Goal: Check status: Check status

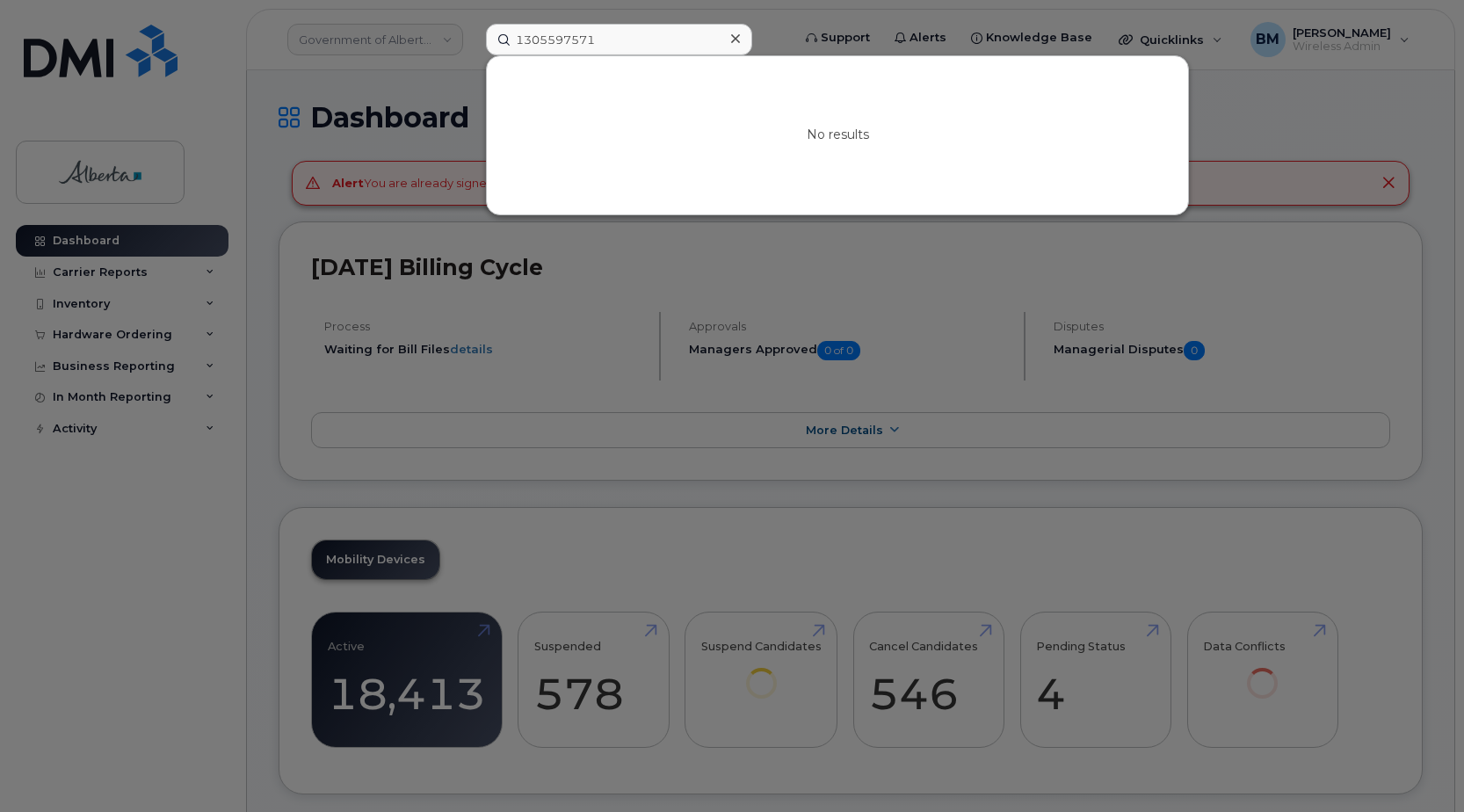
type input "1305597571"
click at [95, 337] on div at bounding box center [732, 406] width 1464 height 812
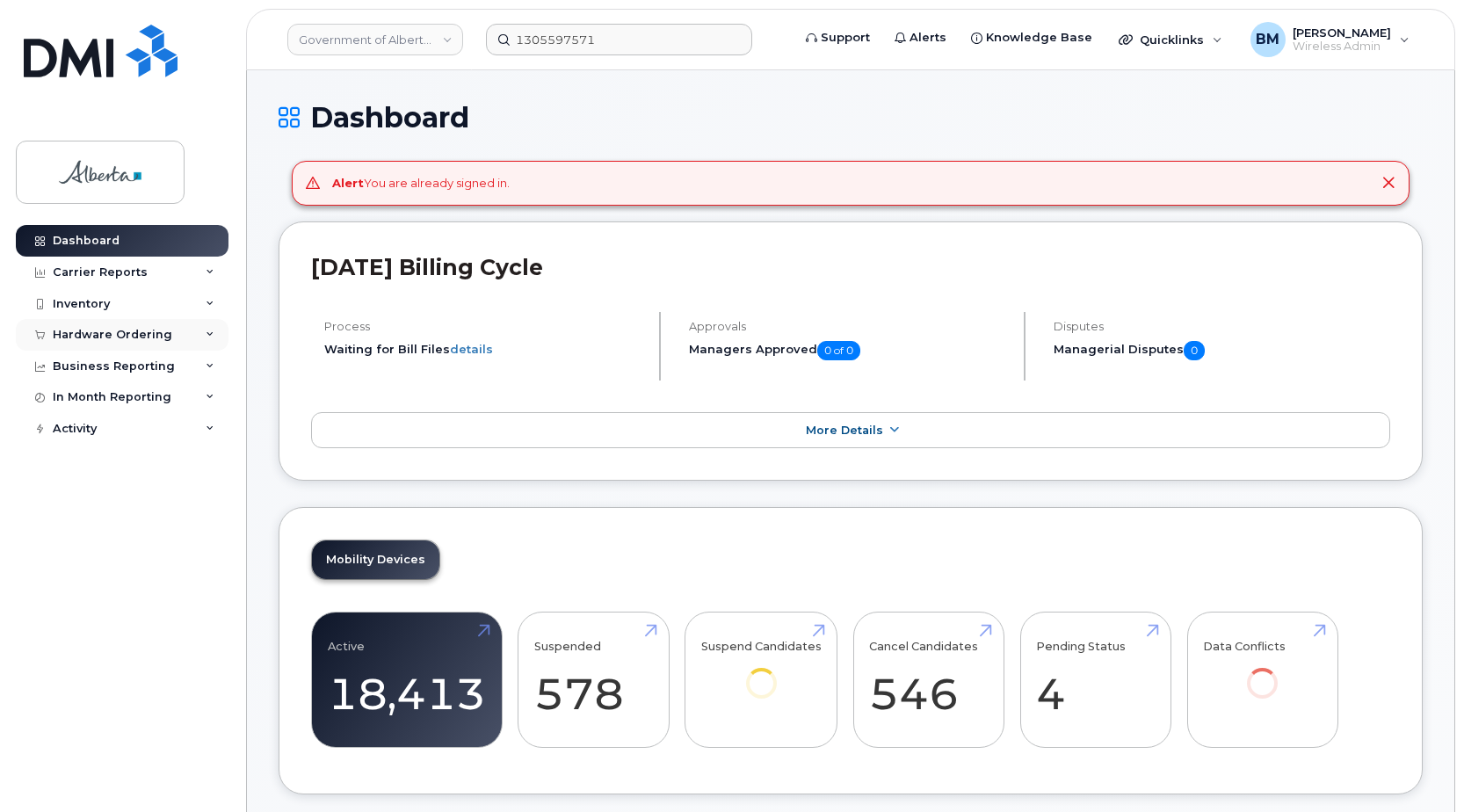
click at [95, 336] on div "Hardware Ordering" at bounding box center [112, 335] width 119 height 14
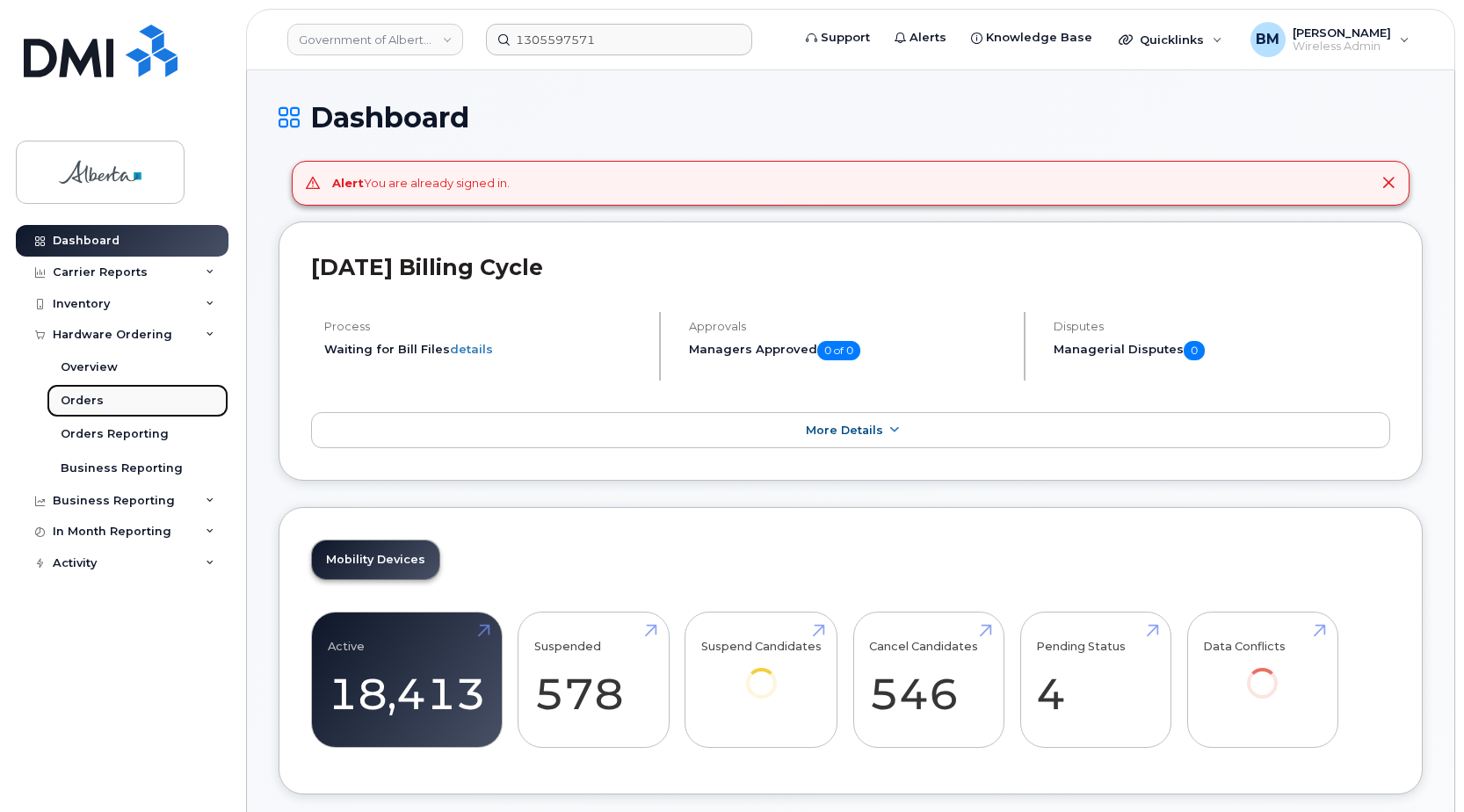
click at [78, 397] on div "Orders" at bounding box center [82, 401] width 43 height 16
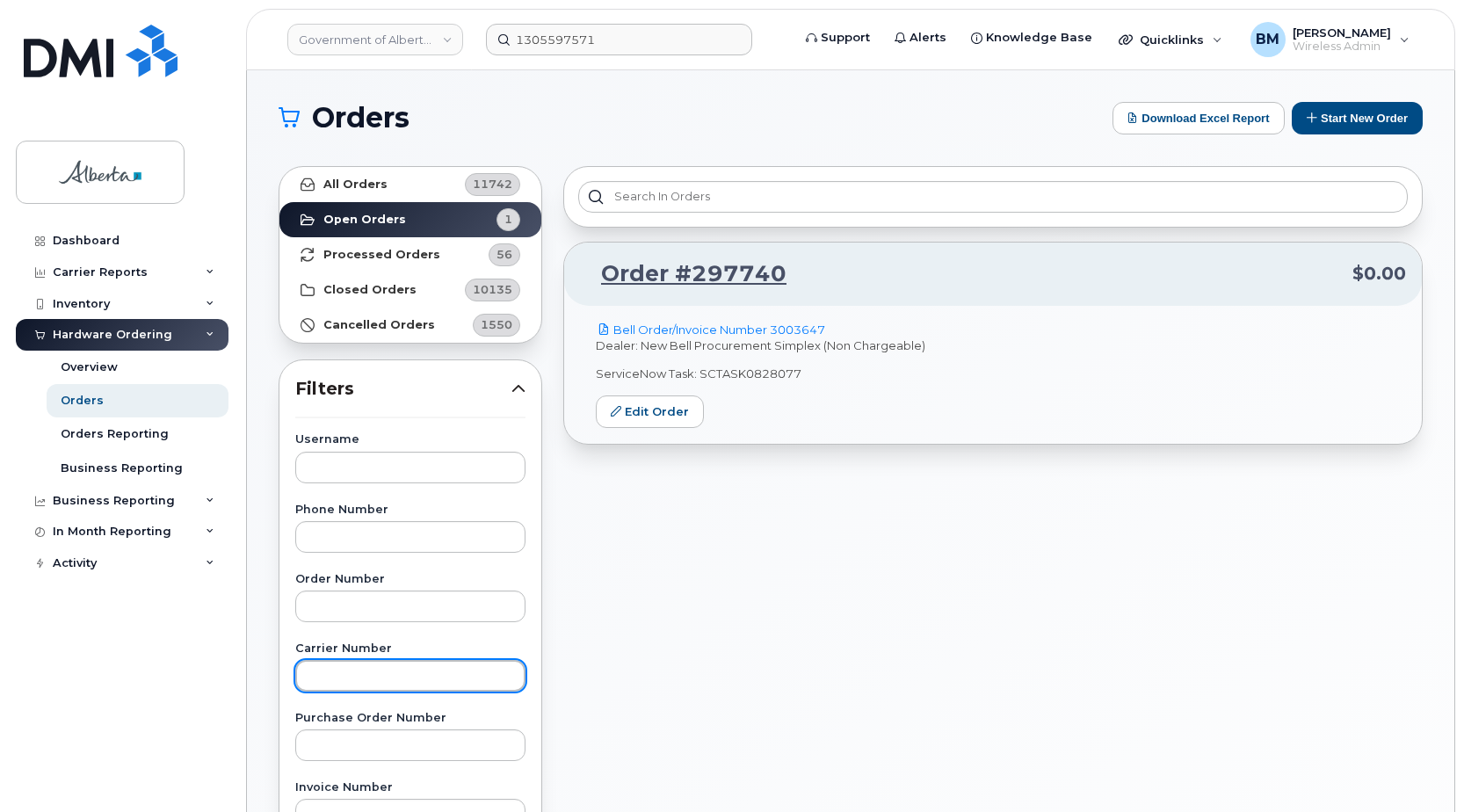
click at [342, 674] on input "text" at bounding box center [410, 676] width 230 height 32
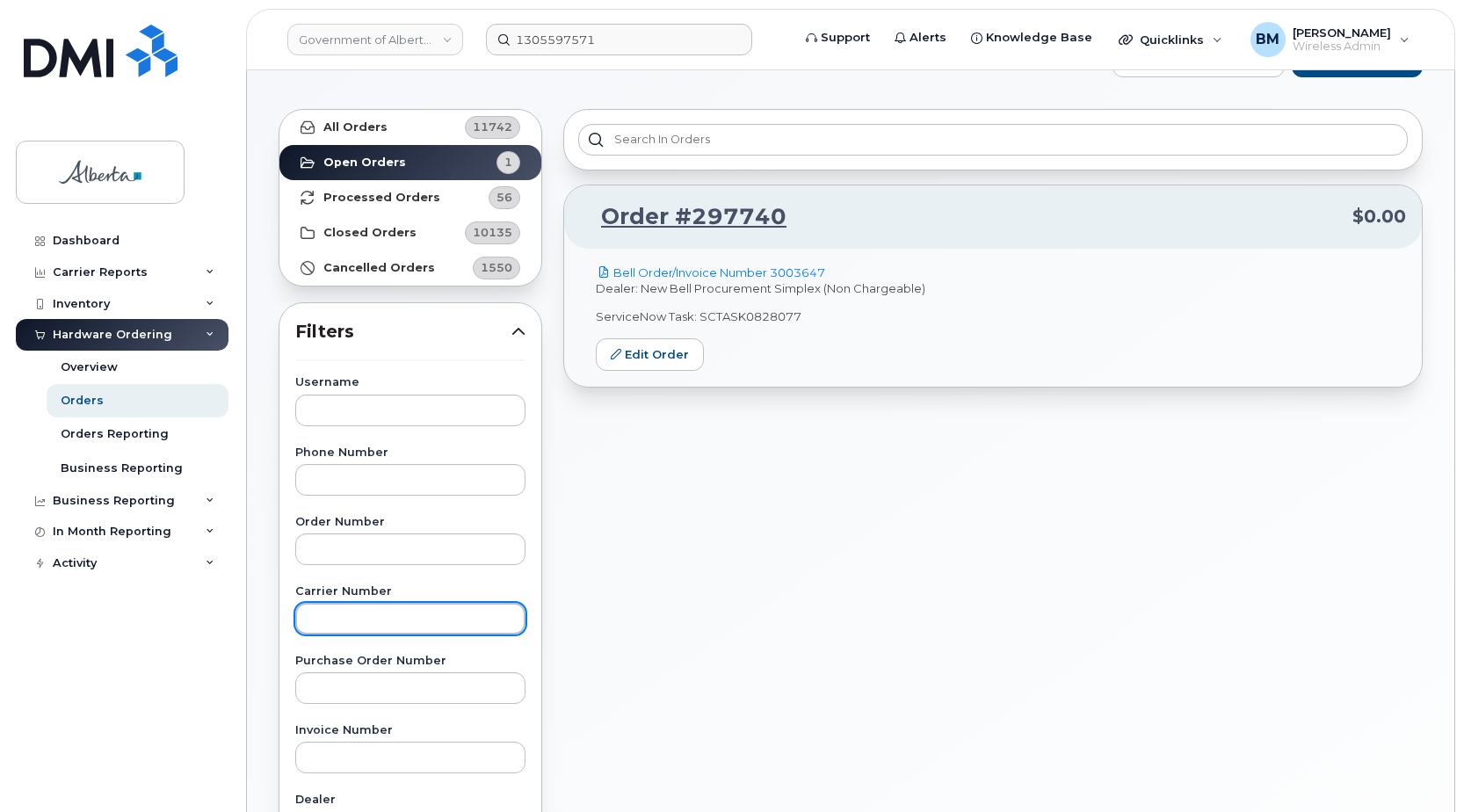
scroll to position [176, 0]
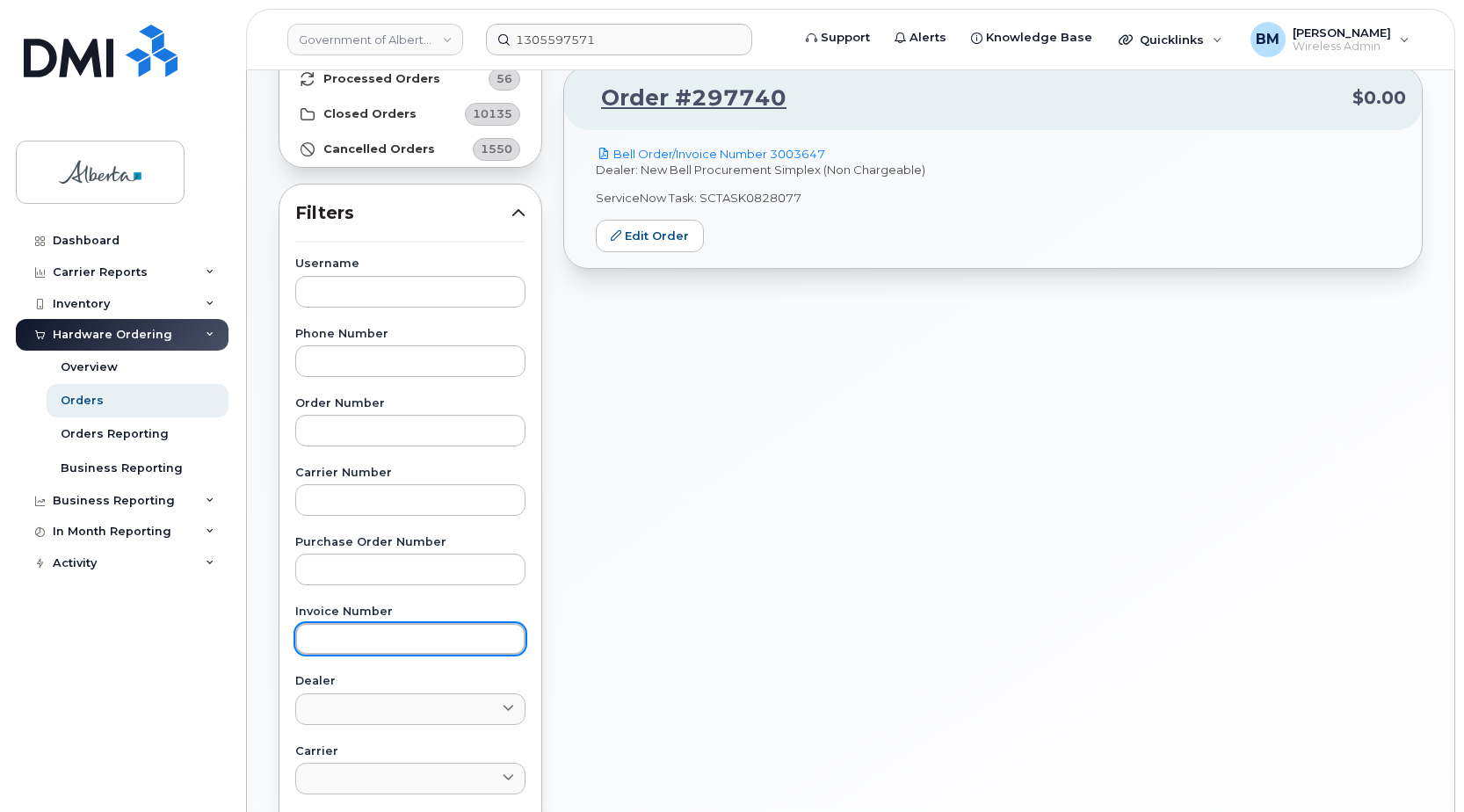
click at [357, 639] on input "text" at bounding box center [410, 639] width 230 height 32
paste input "1305597571"
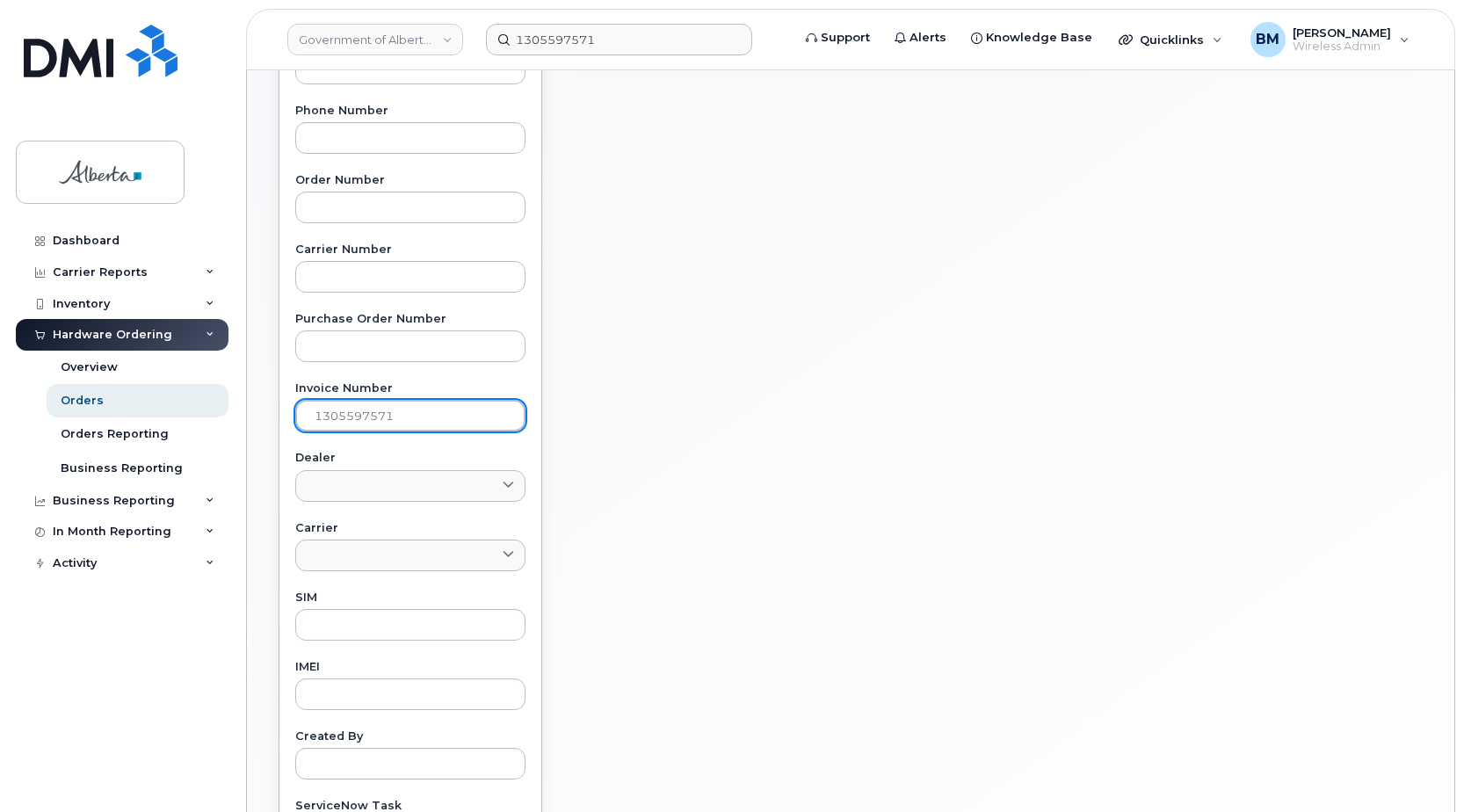
scroll to position [527, 0]
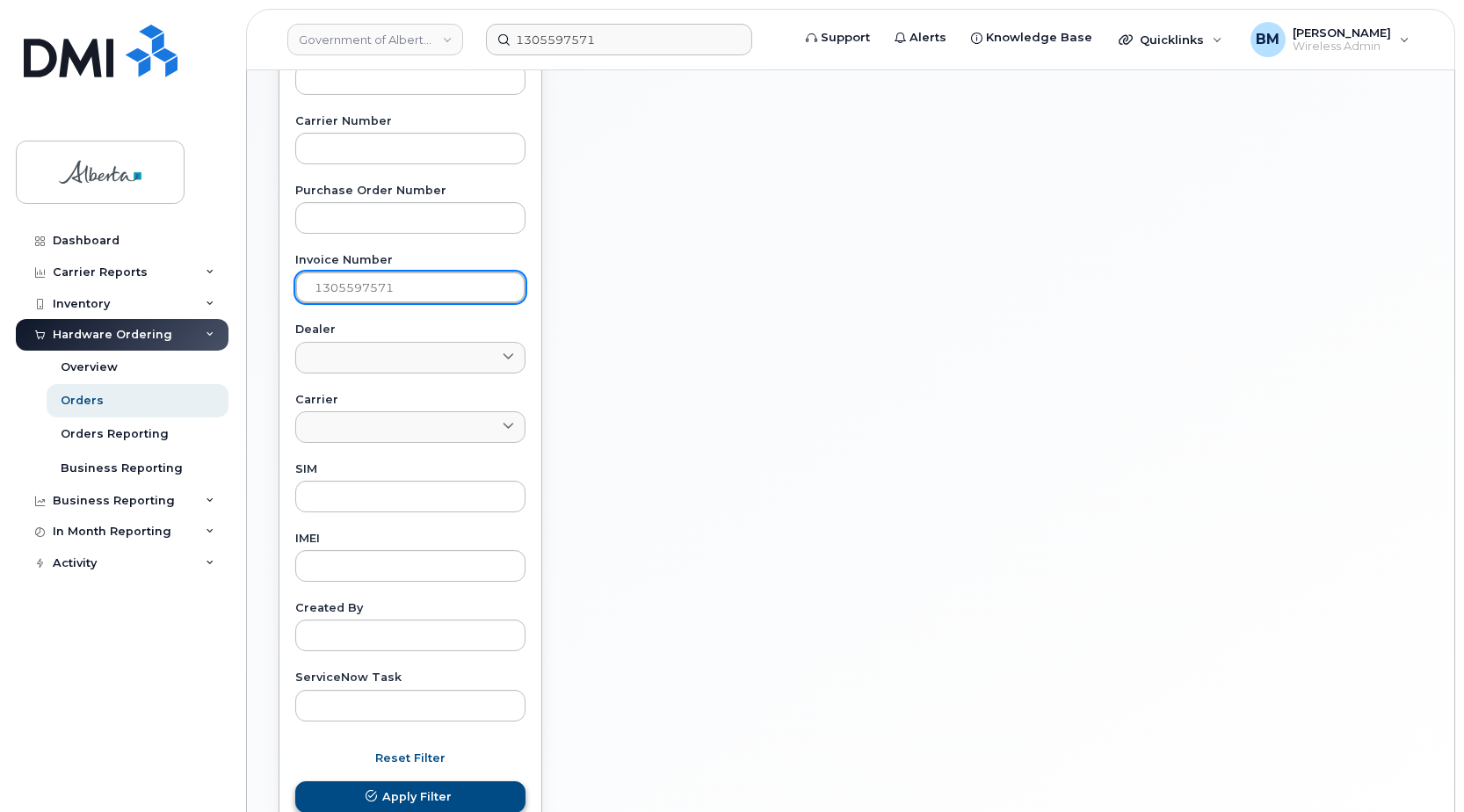
type input "1305597571"
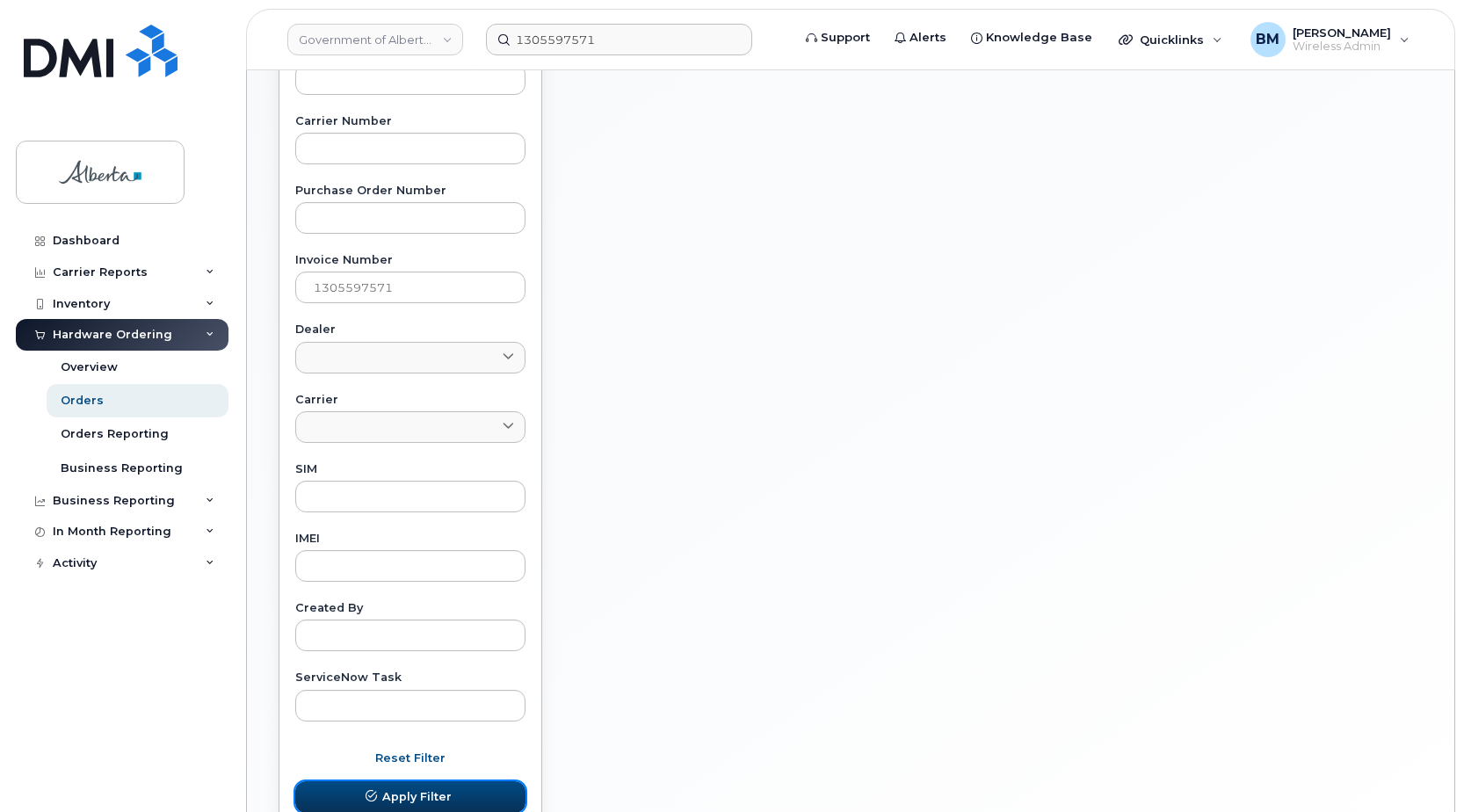
click at [419, 800] on span "Apply Filter" at bounding box center [417, 796] width 69 height 17
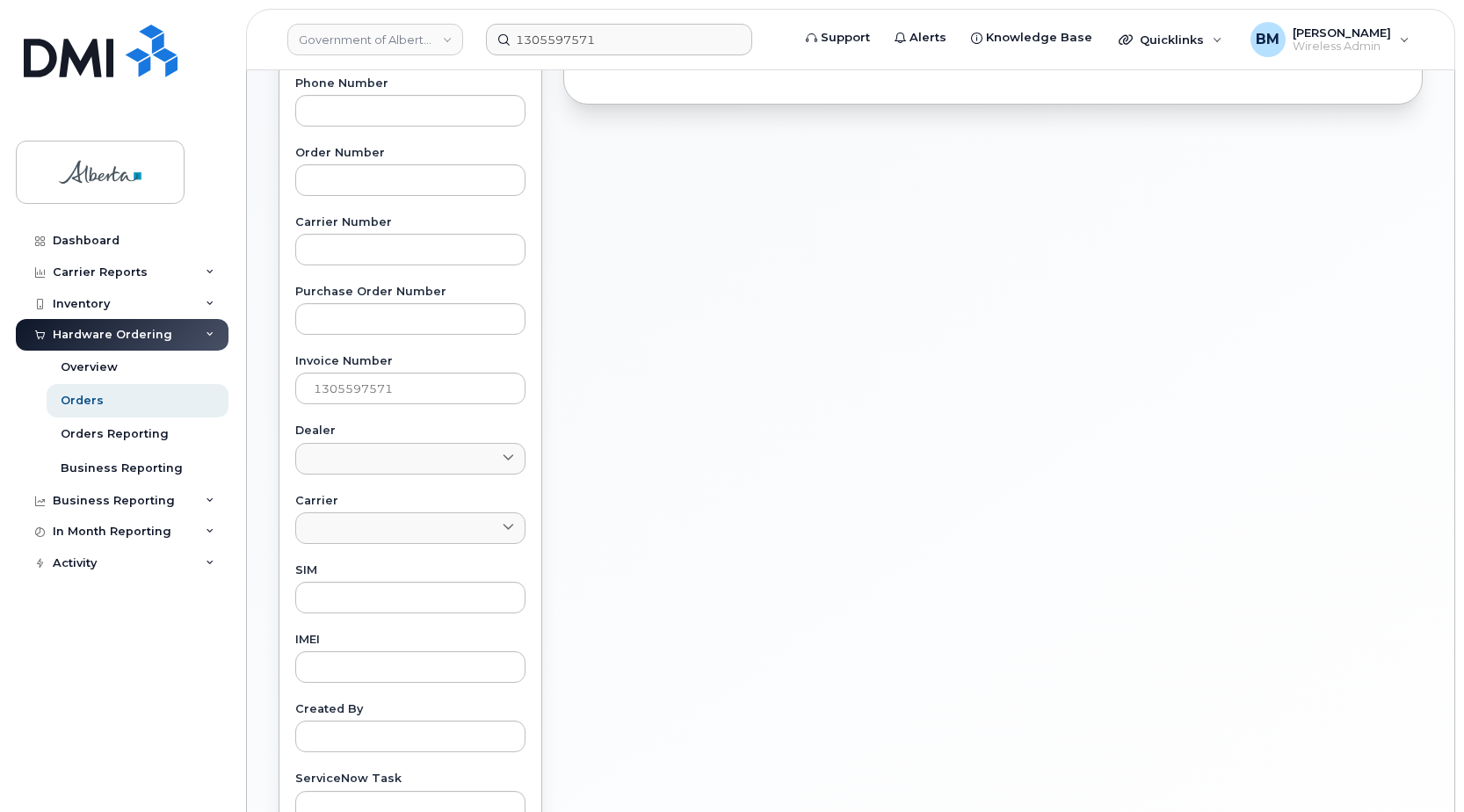
scroll to position [440, 0]
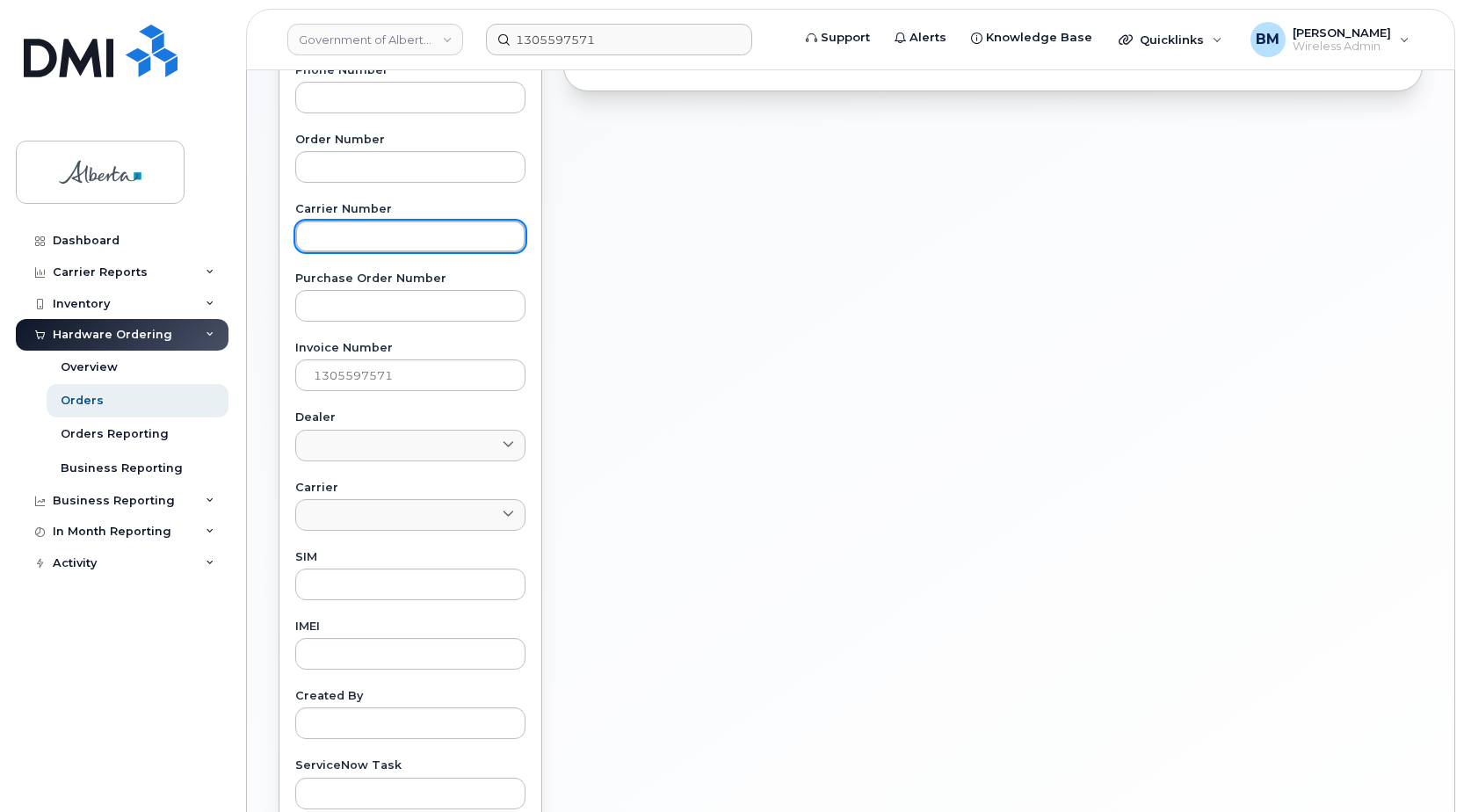
click at [406, 239] on input "text" at bounding box center [410, 236] width 230 height 32
paste input "2911407"
type input "2911407"
drag, startPoint x: 410, startPoint y: 365, endPoint x: 216, endPoint y: 333, distance: 196.6
click at [247, 360] on div "Government of [GEOGRAPHIC_DATA] ([GEOGRAPHIC_DATA]) 1305597571 Support Alerts K…" at bounding box center [850, 302] width 1207 height 1341
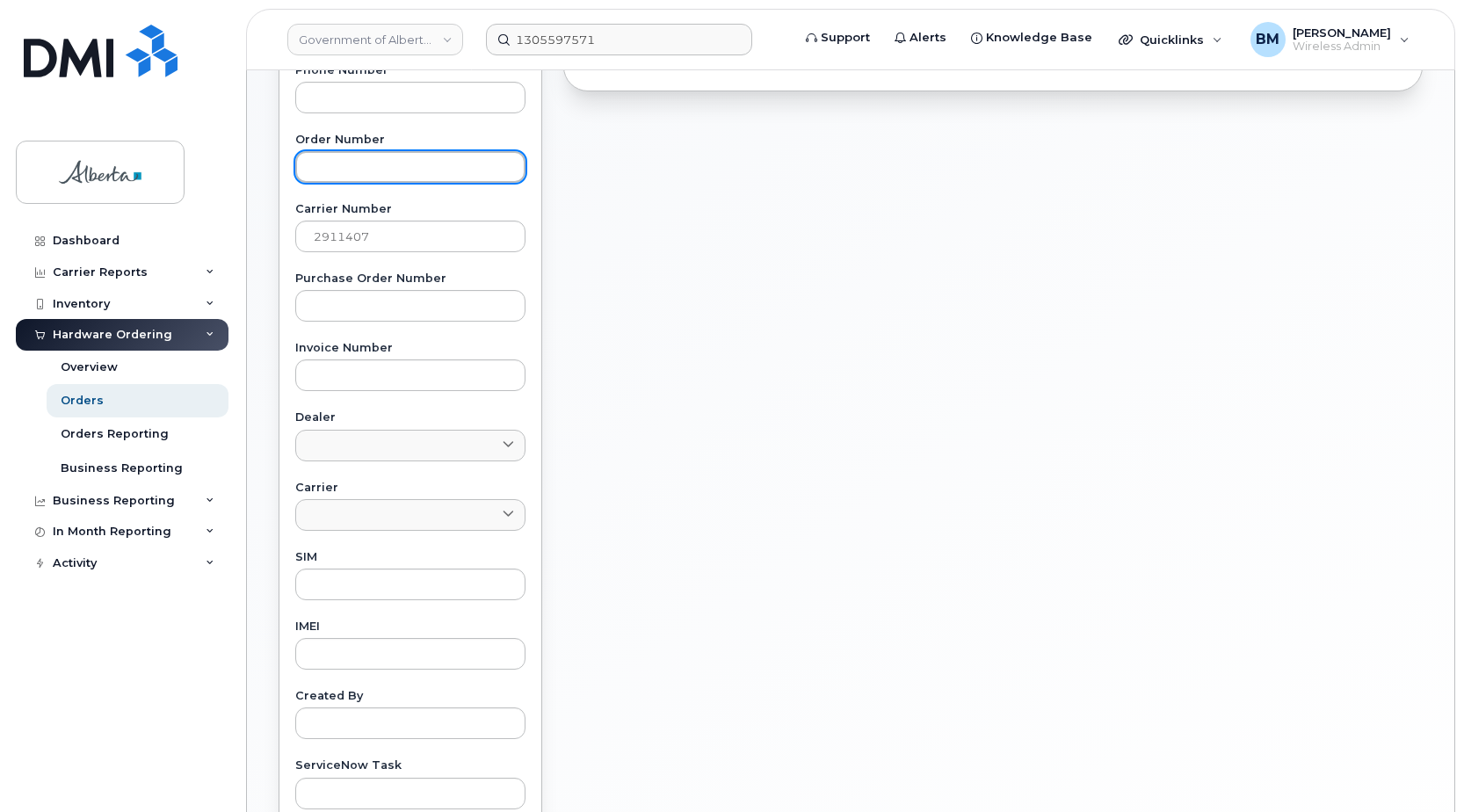
click at [355, 171] on input "text" at bounding box center [410, 167] width 230 height 32
paste input "2911407"
type input "2911407"
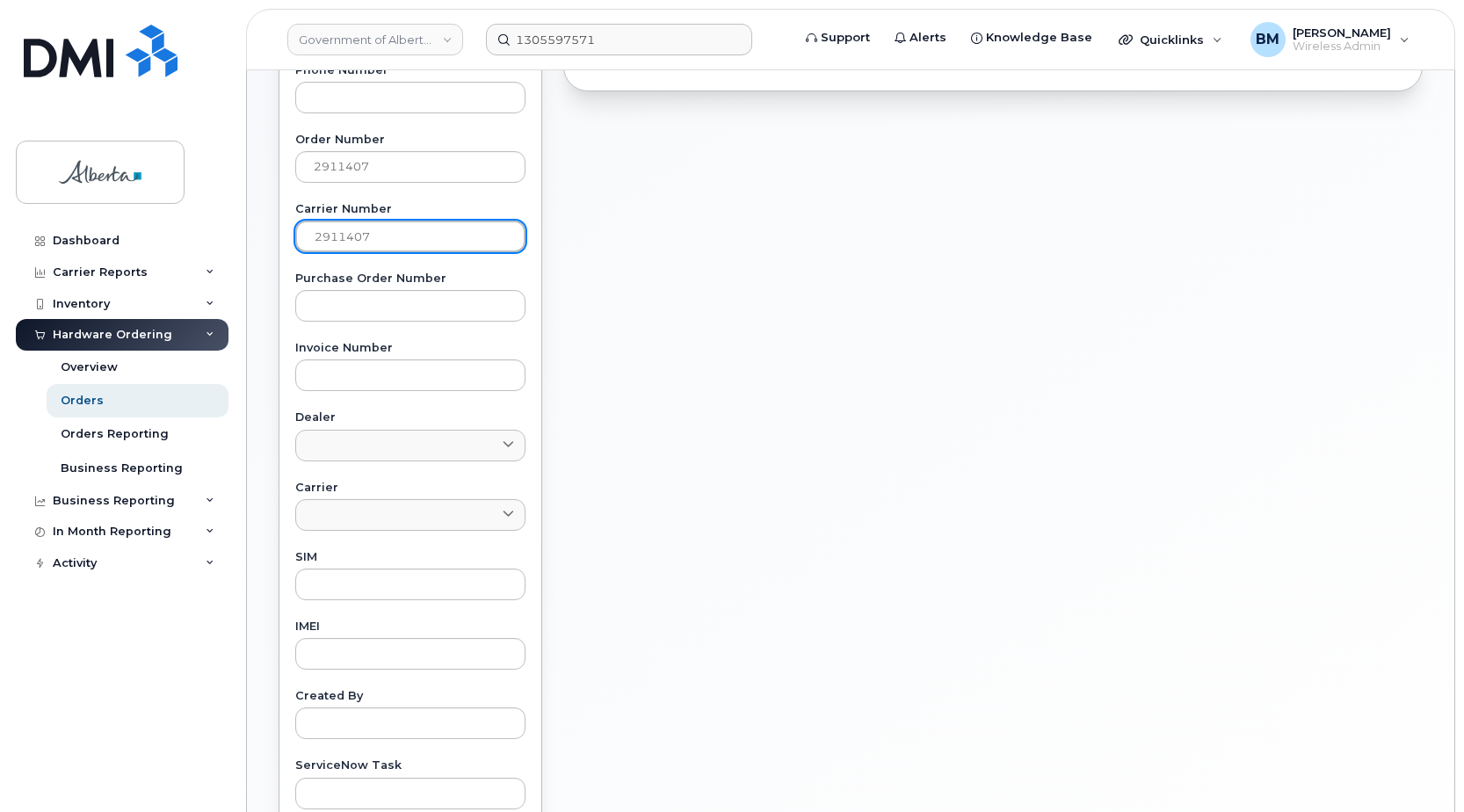
drag, startPoint x: 374, startPoint y: 236, endPoint x: 181, endPoint y: 211, distance: 194.6
click at [247, 211] on div "Government of [GEOGRAPHIC_DATA] ([GEOGRAPHIC_DATA]) 1305597571 Support Alerts K…" at bounding box center [850, 302] width 1207 height 1341
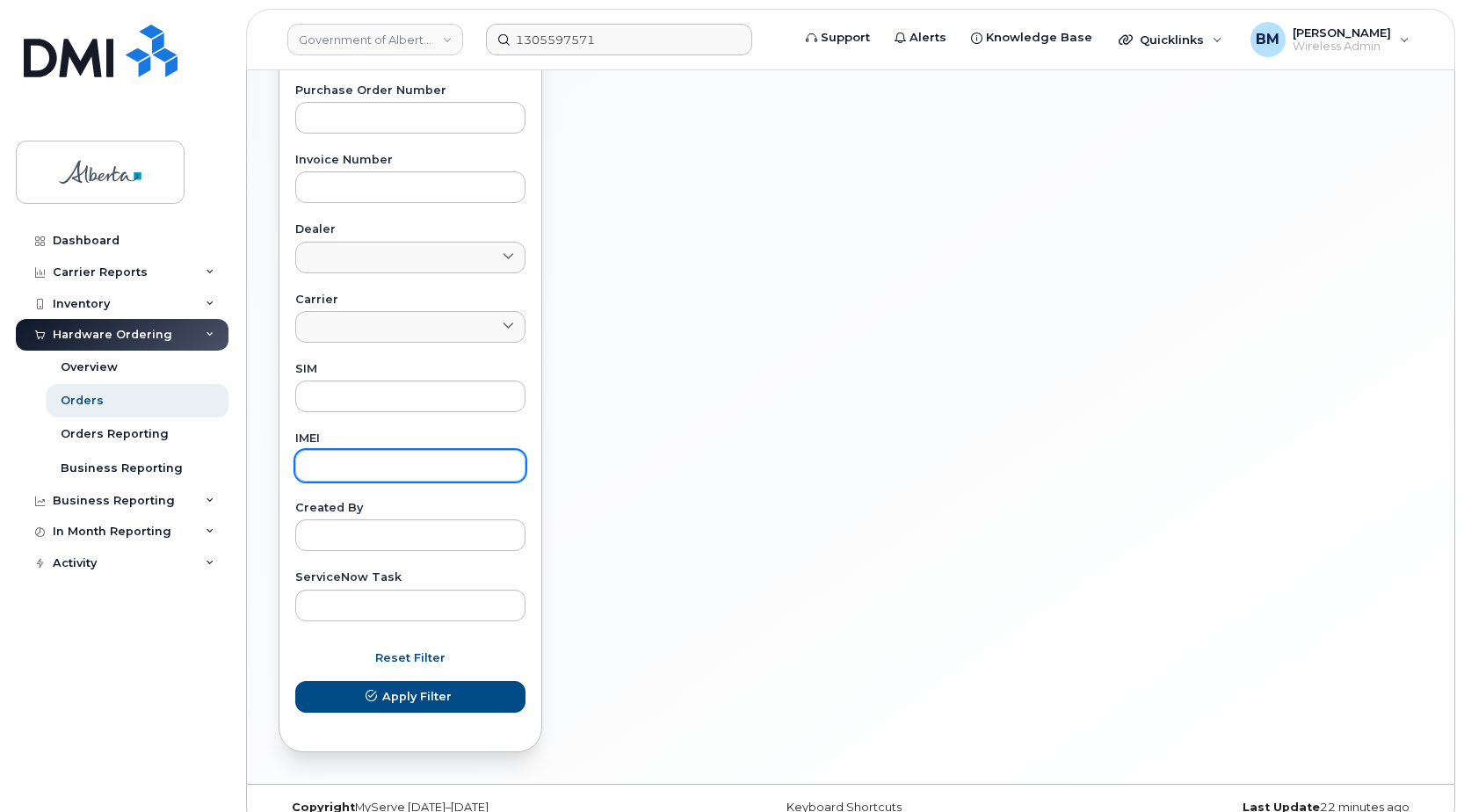
scroll to position [655, 0]
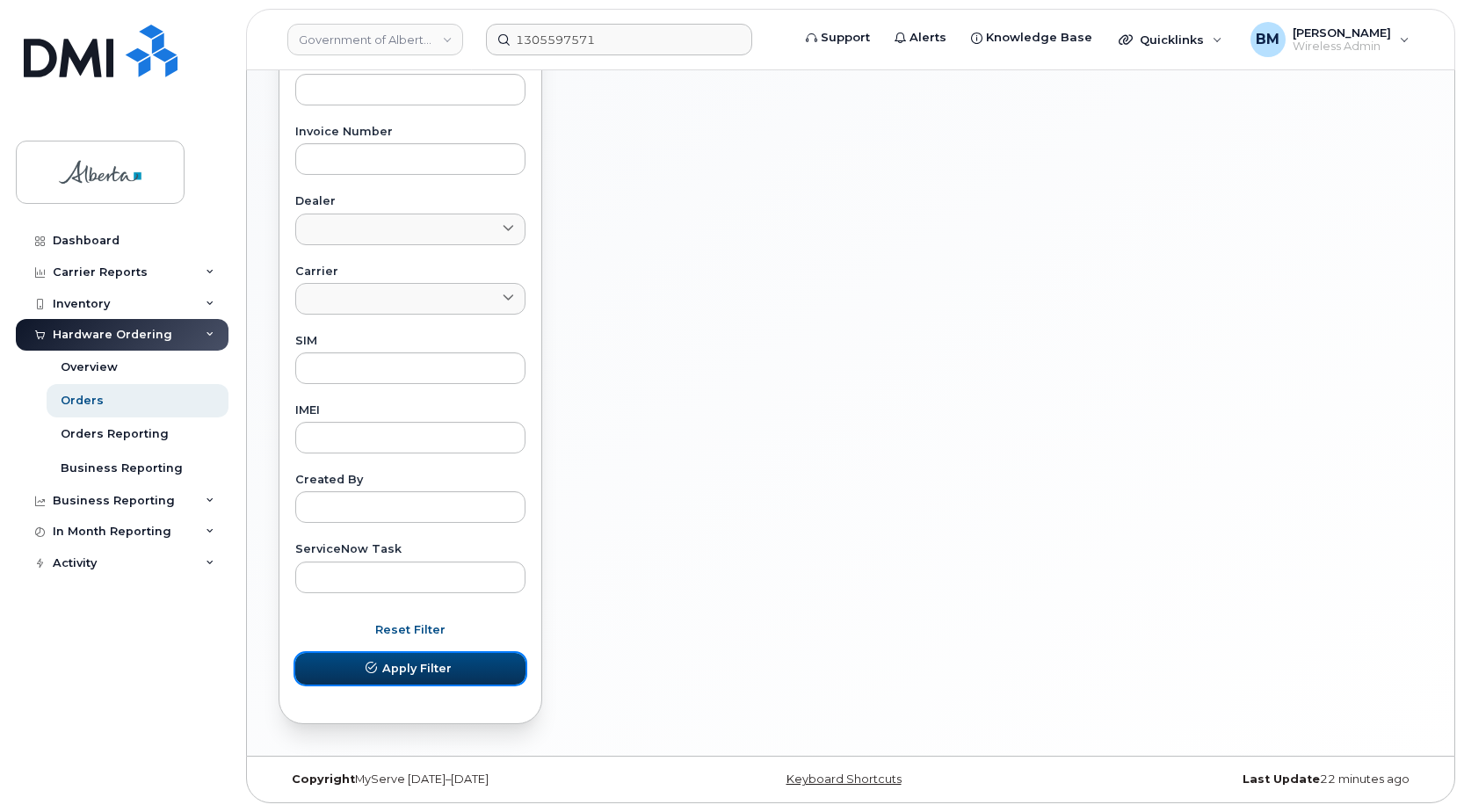
click at [430, 670] on span "Apply Filter" at bounding box center [417, 668] width 69 height 17
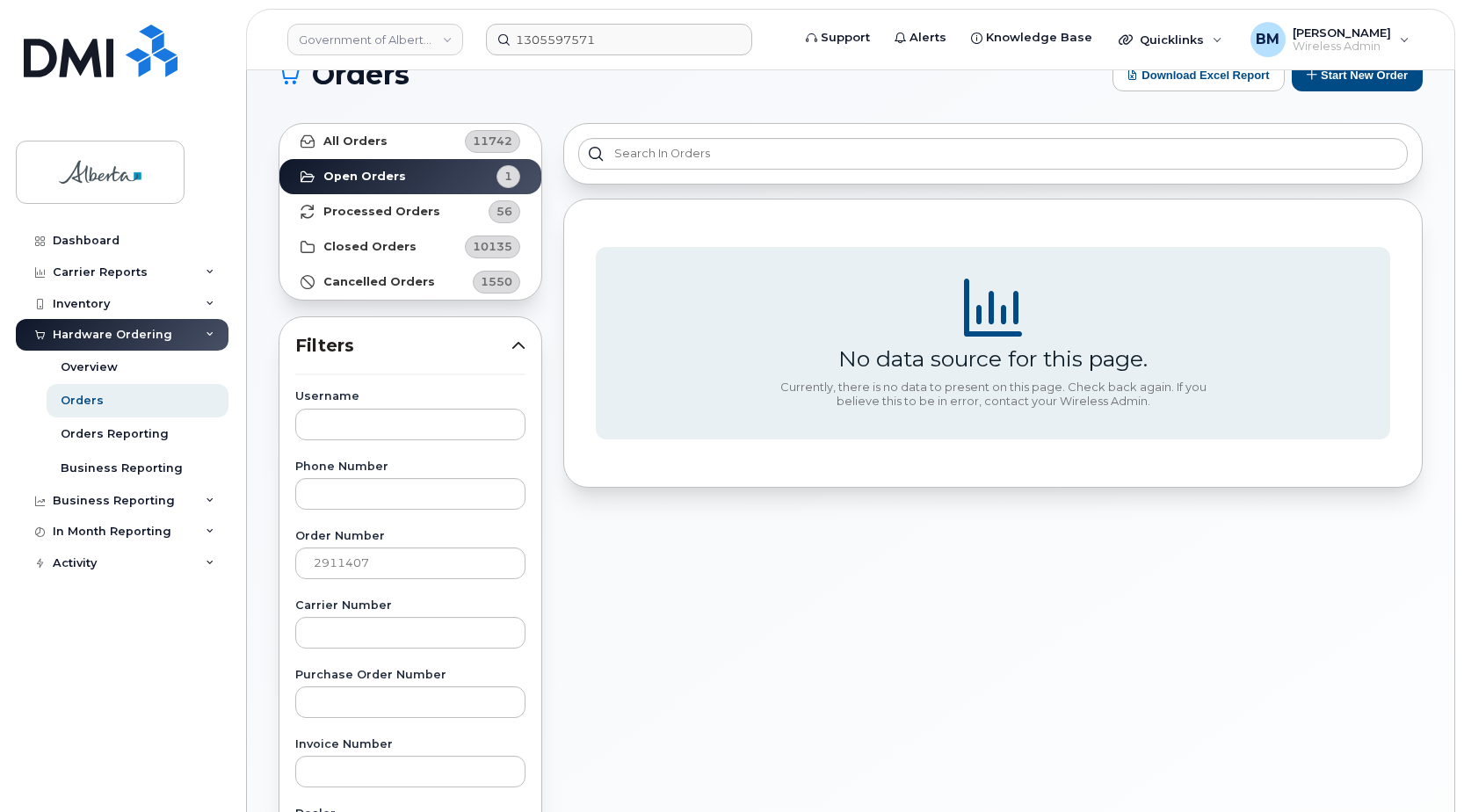
scroll to position [41, 0]
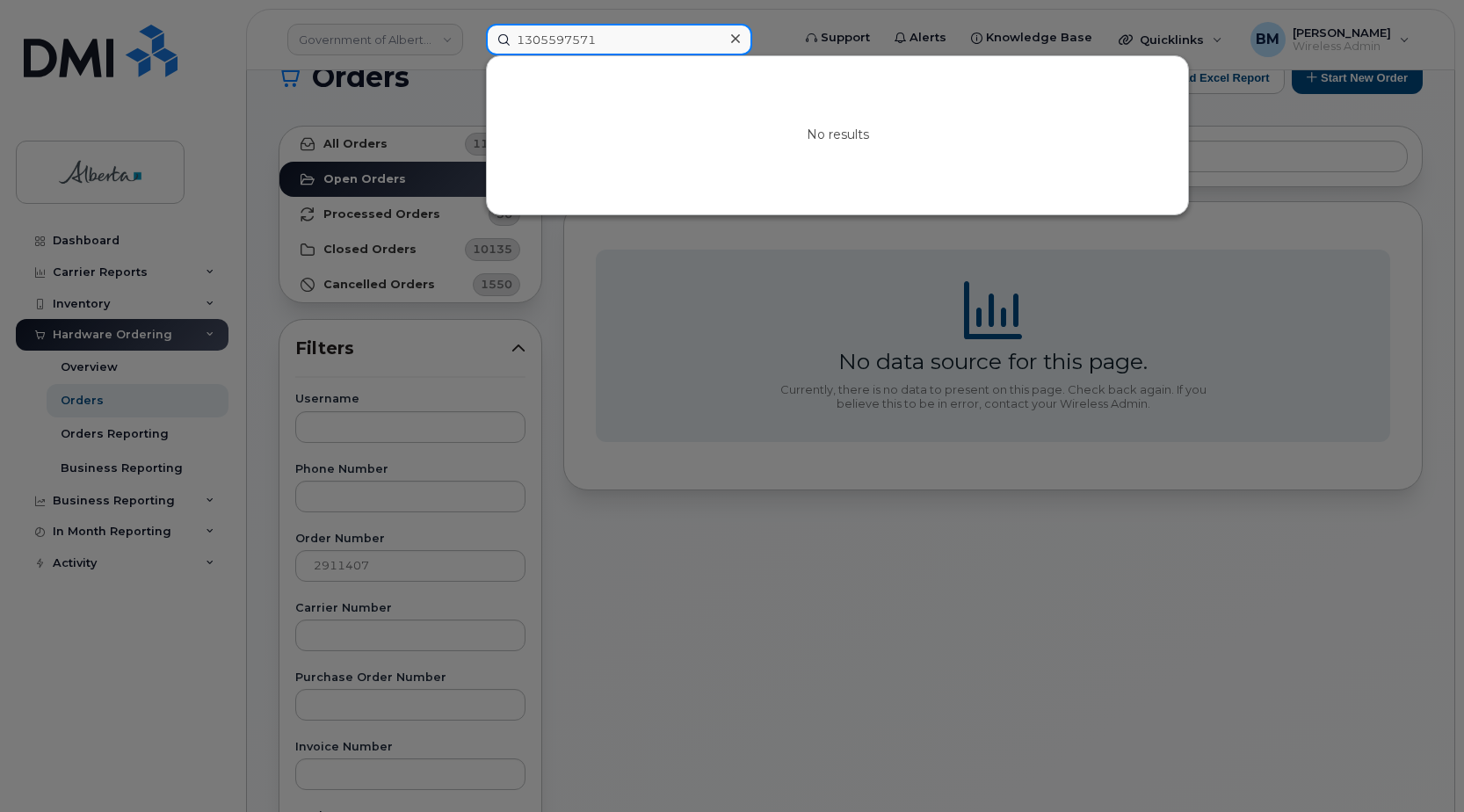
drag, startPoint x: 620, startPoint y: 45, endPoint x: 397, endPoint y: 31, distance: 223.4
click at [472, 31] on div "1305597571 No results" at bounding box center [633, 40] width 322 height 32
click at [399, 33] on div at bounding box center [732, 406] width 1464 height 812
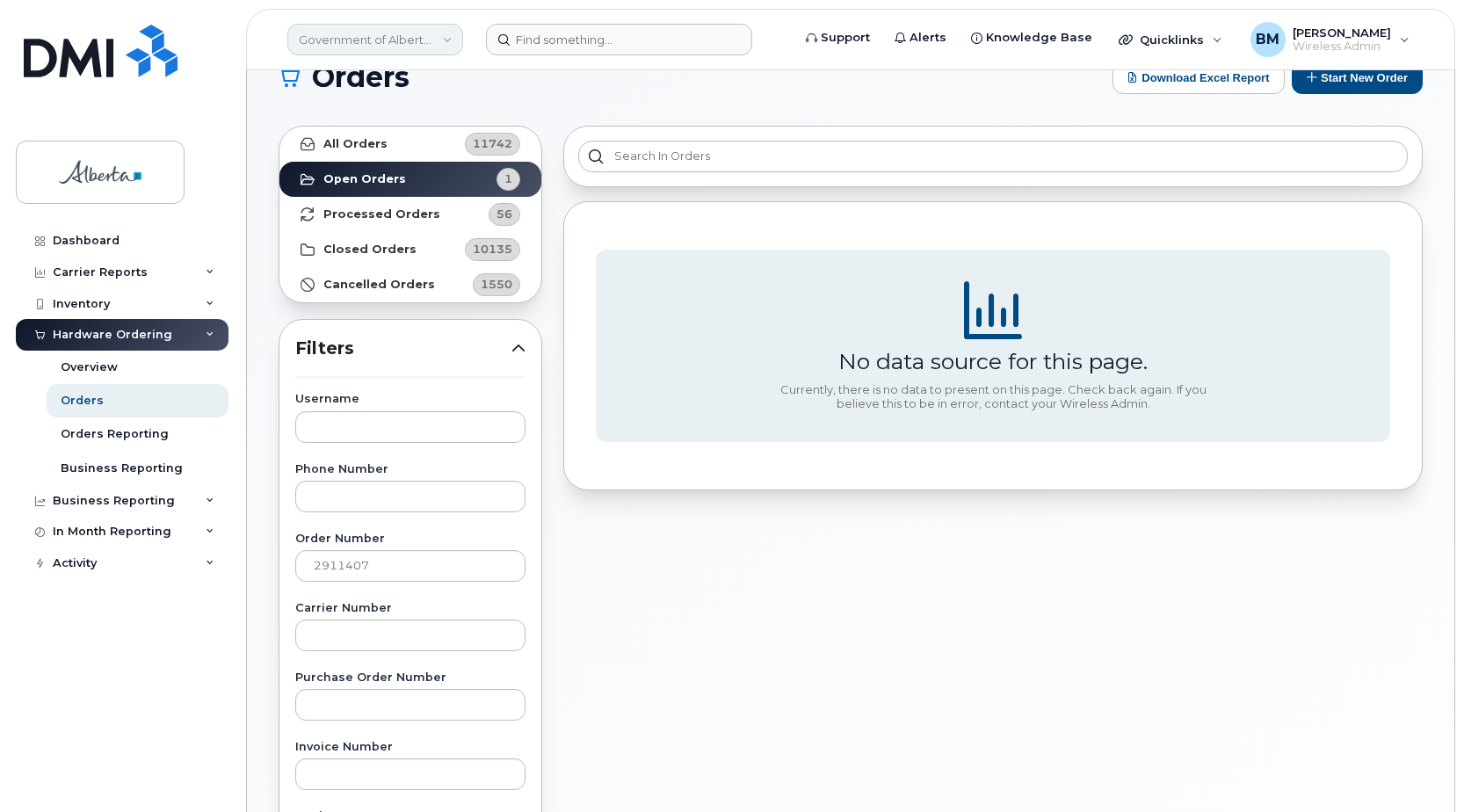
click at [401, 33] on link "Government of Alberta ([GEOGRAPHIC_DATA])" at bounding box center [375, 40] width 176 height 32
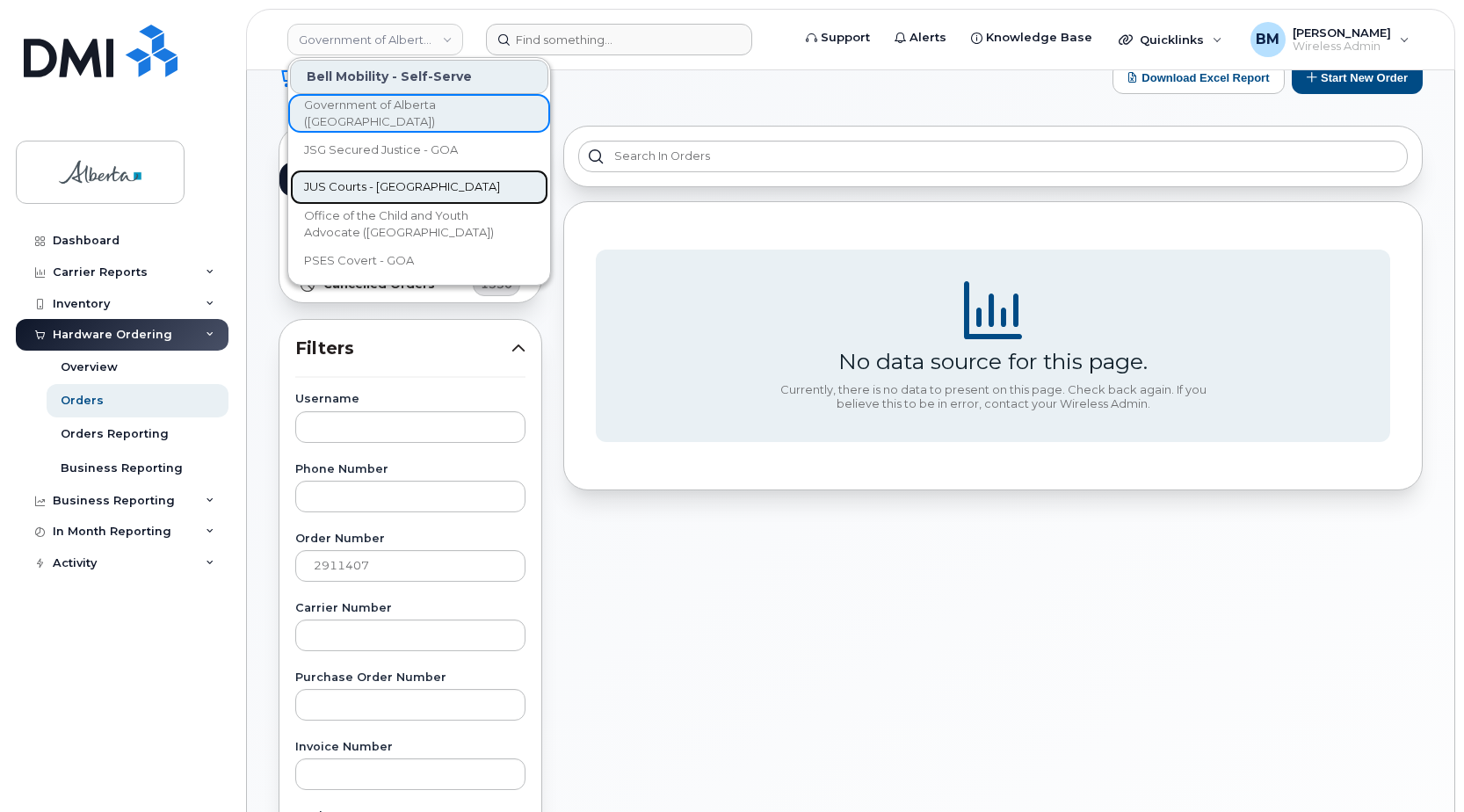
click at [396, 177] on link "JUS Courts - [GEOGRAPHIC_DATA]" at bounding box center [419, 188] width 258 height 35
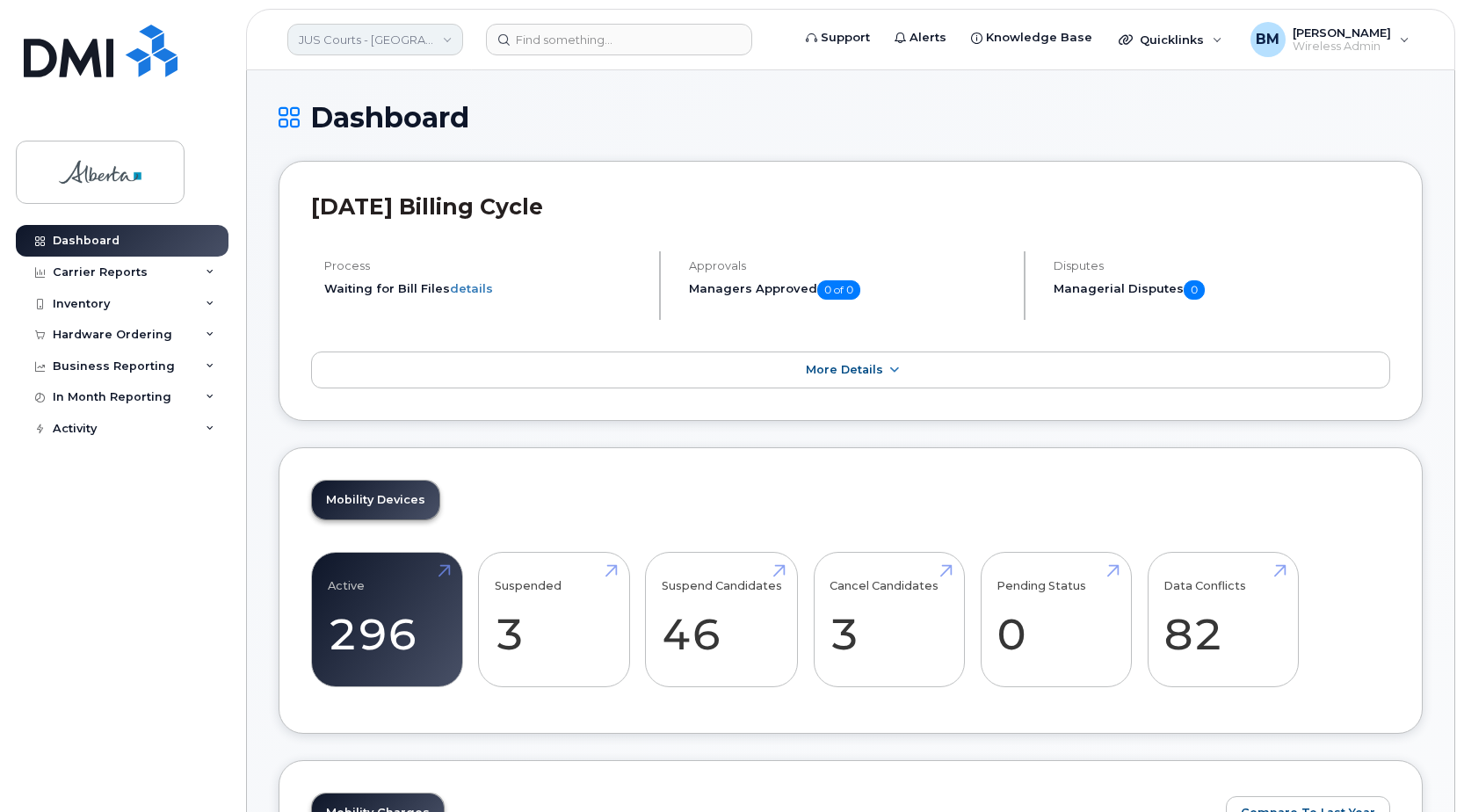
click at [413, 33] on link "JUS Courts - [GEOGRAPHIC_DATA]" at bounding box center [375, 40] width 176 height 32
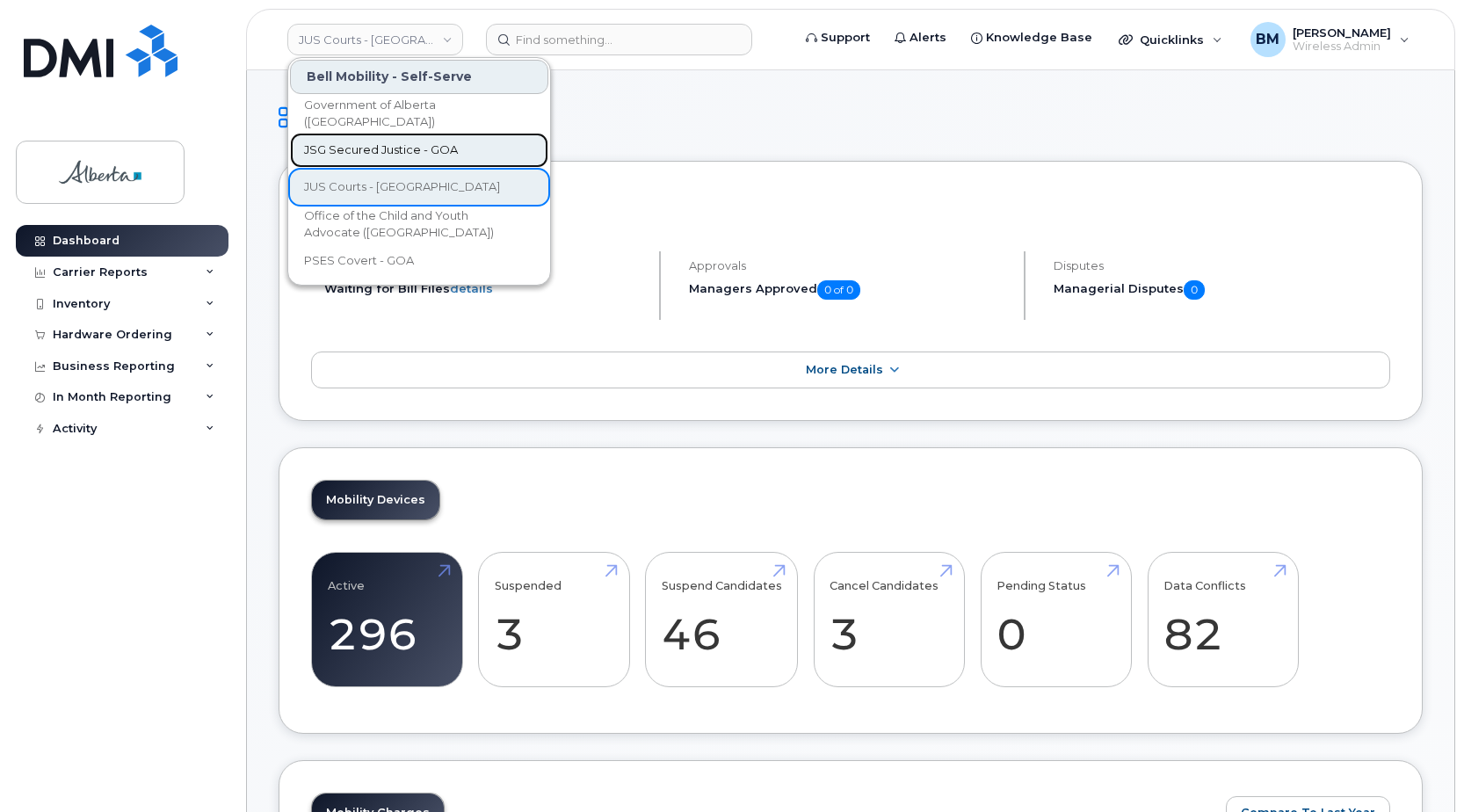
click at [413, 144] on span "JSG Secured Justice - GOA" at bounding box center [381, 150] width 154 height 18
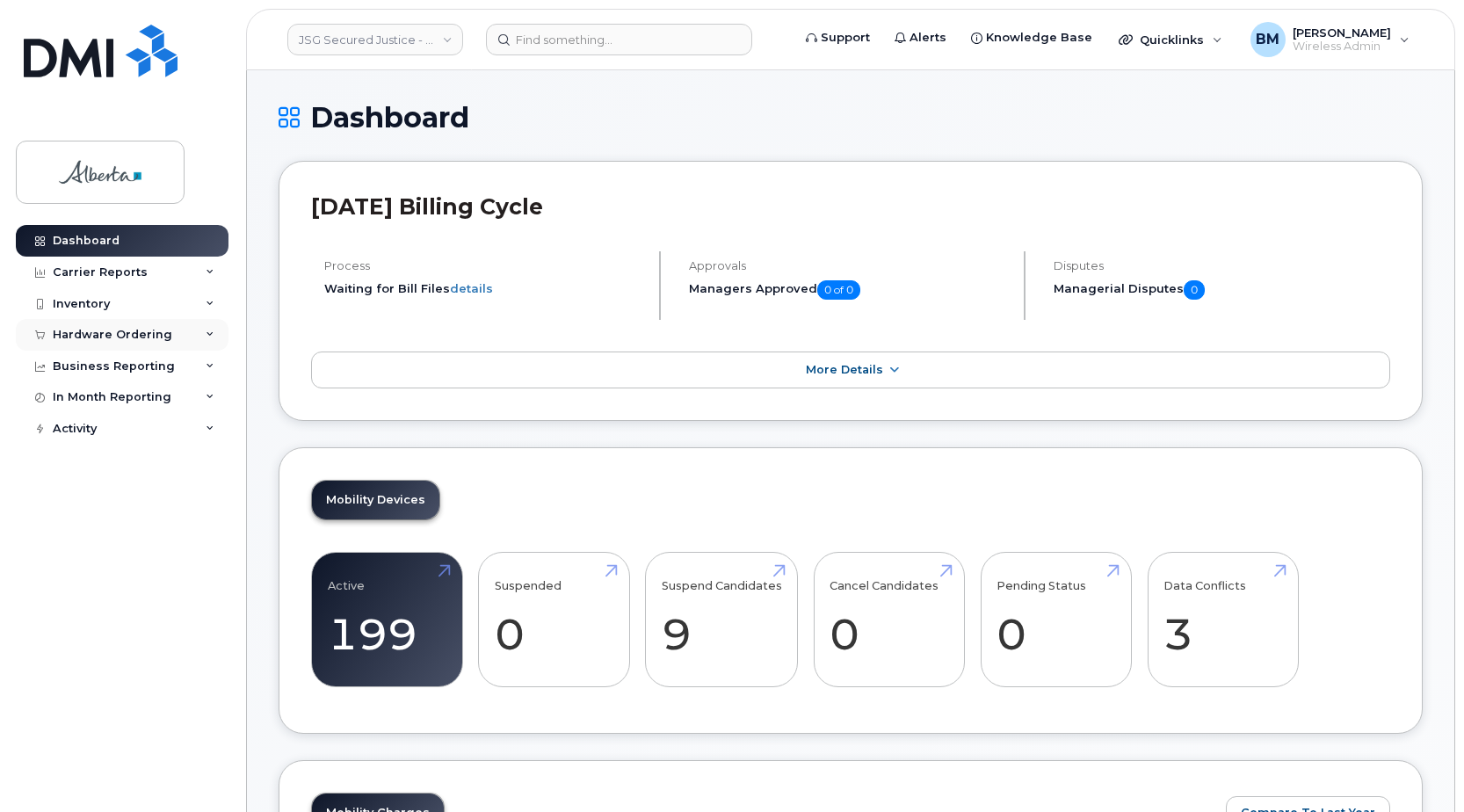
click at [95, 333] on div "Hardware Ordering" at bounding box center [112, 335] width 119 height 14
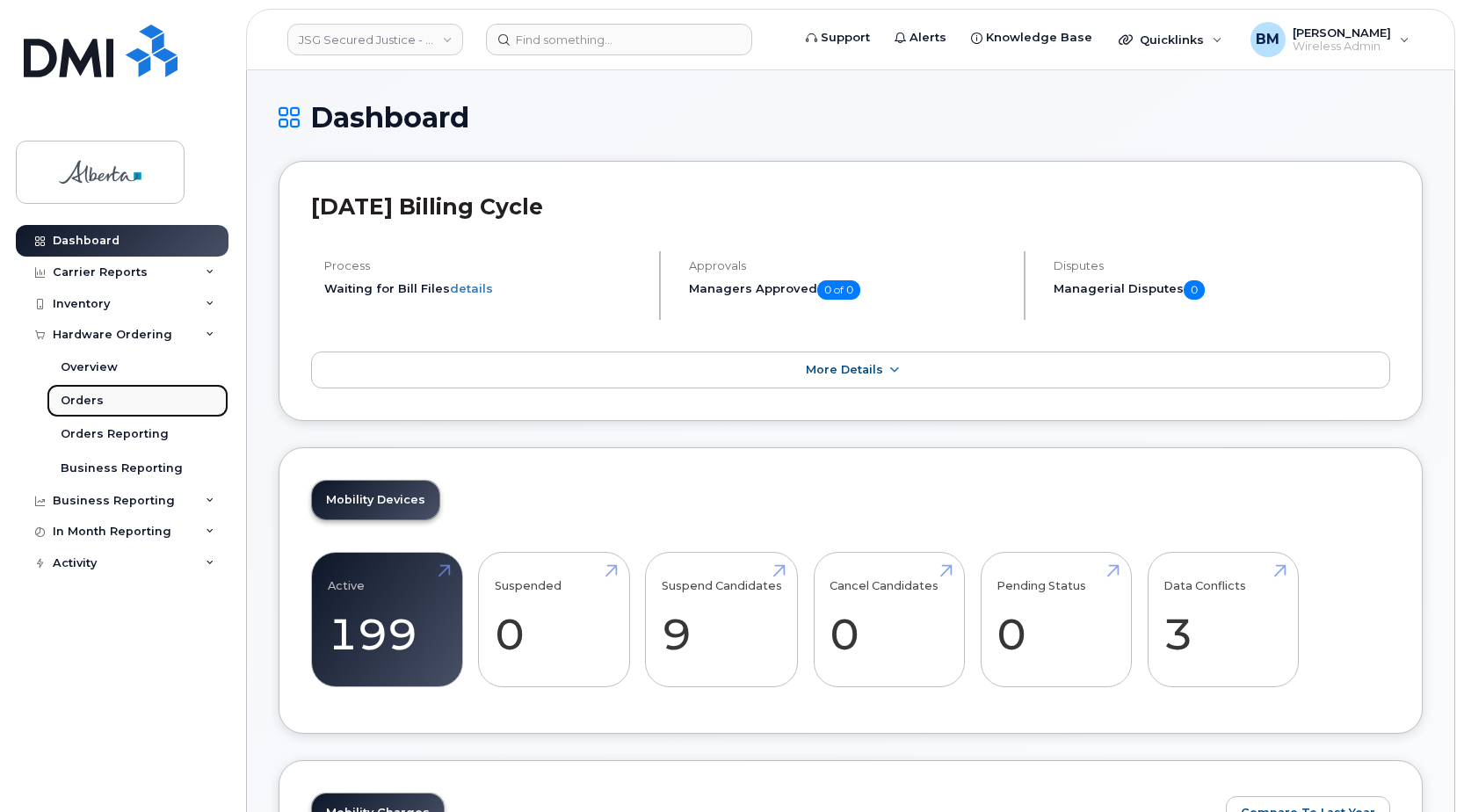
click at [93, 393] on div "Orders" at bounding box center [82, 401] width 43 height 16
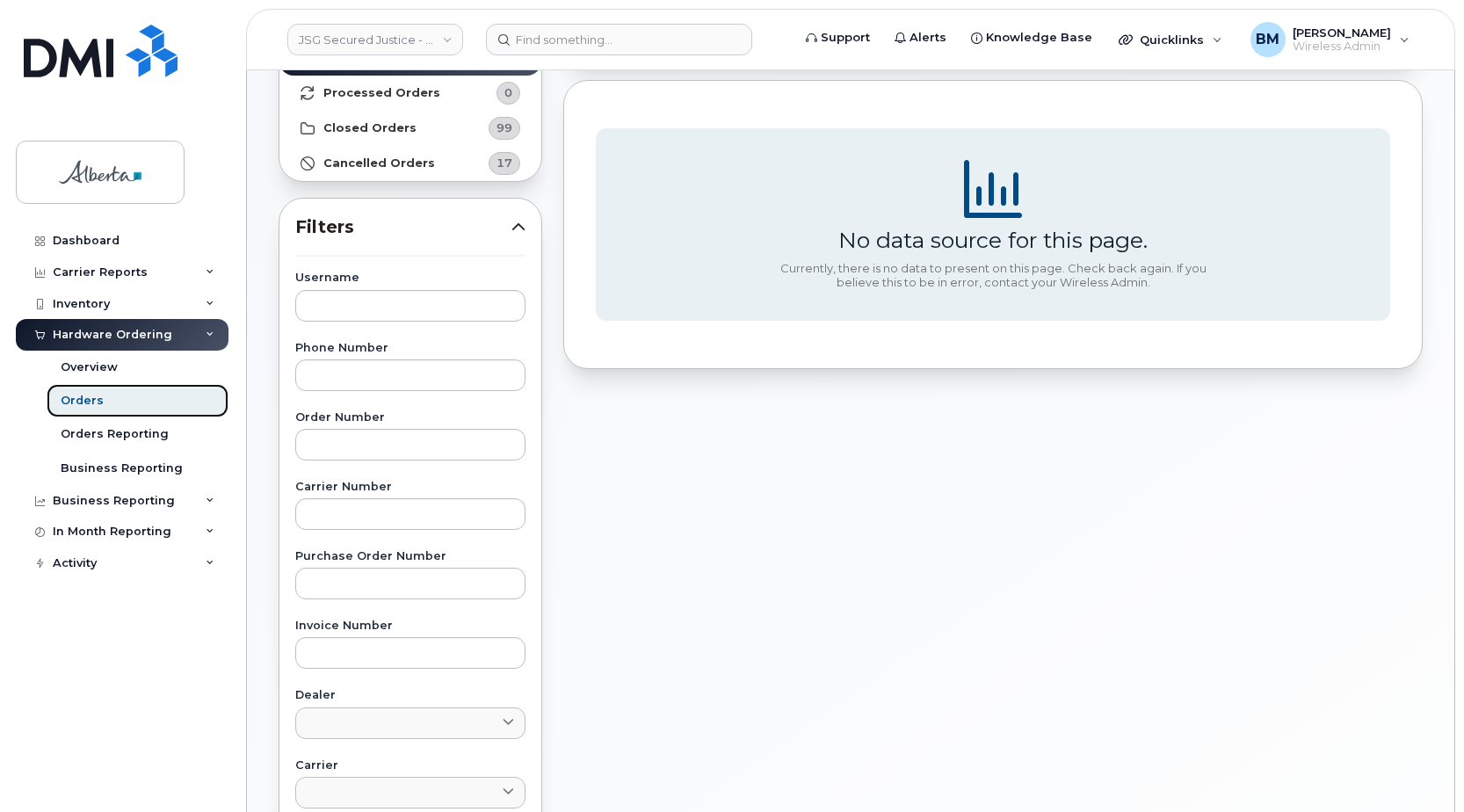
scroll to position [176, 0]
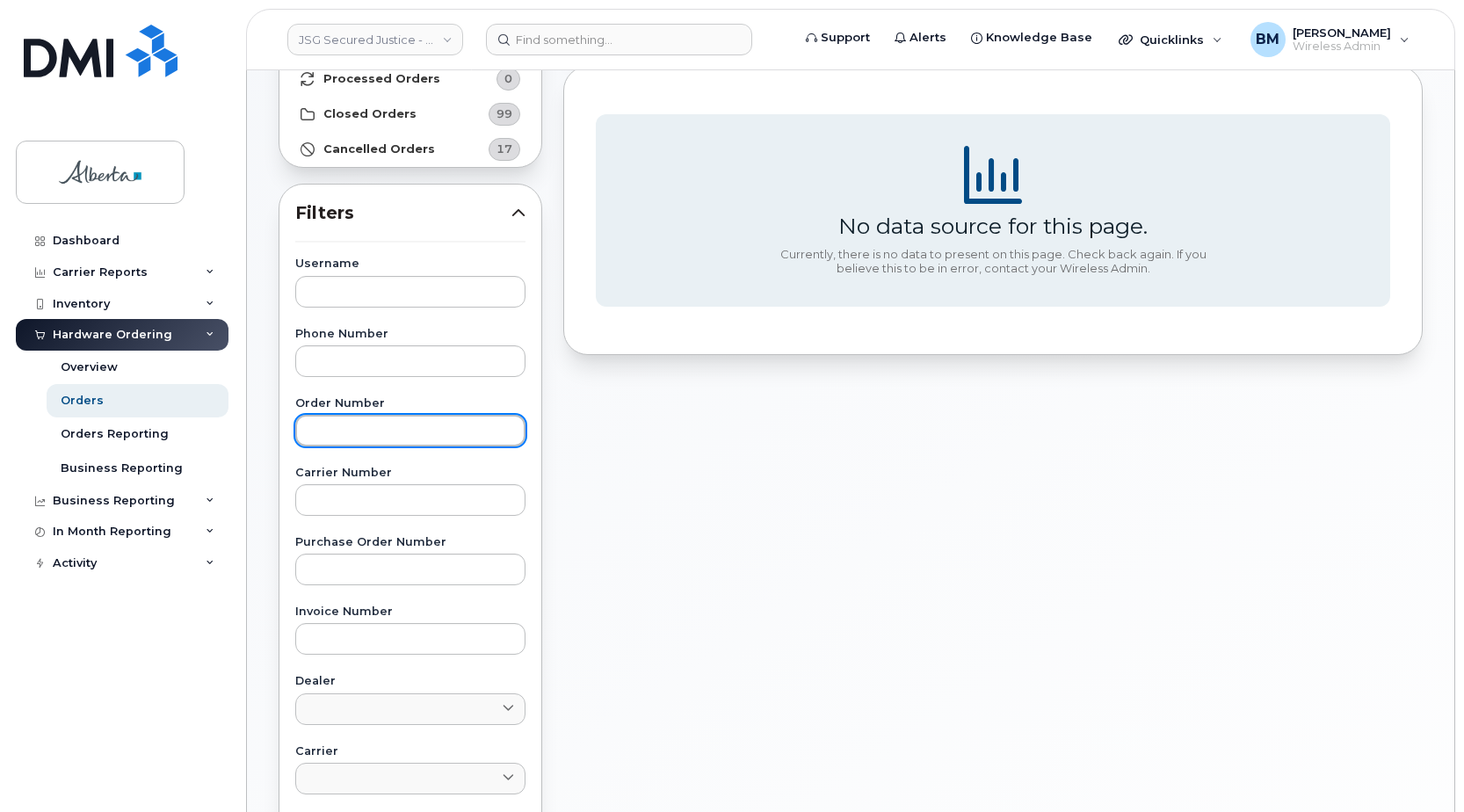
click at [343, 424] on input "text" at bounding box center [410, 431] width 230 height 32
paste input "2911407"
type input "2911407"
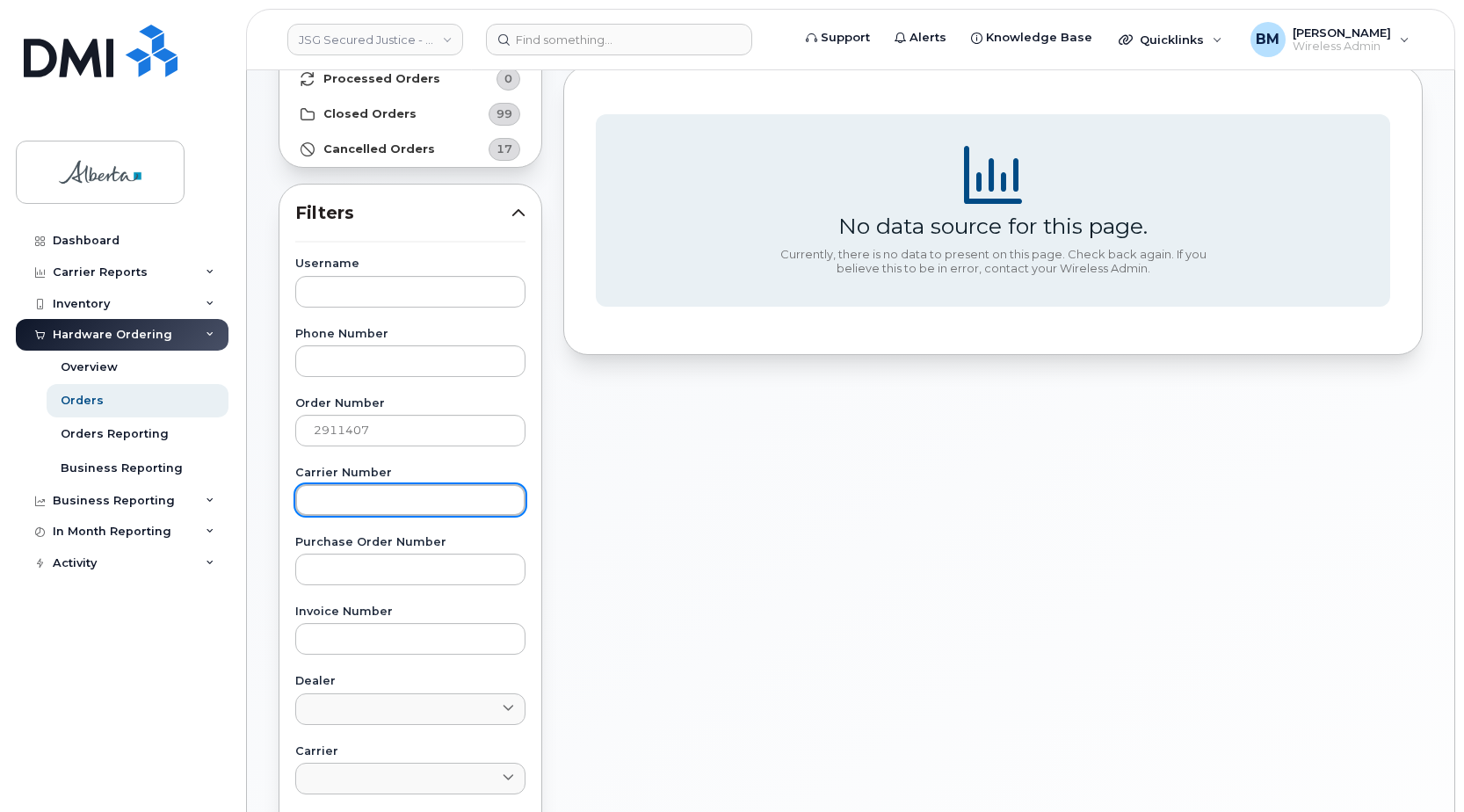
click at [380, 492] on input "text" at bounding box center [410, 500] width 230 height 32
paste input "2911407"
type input "2911407"
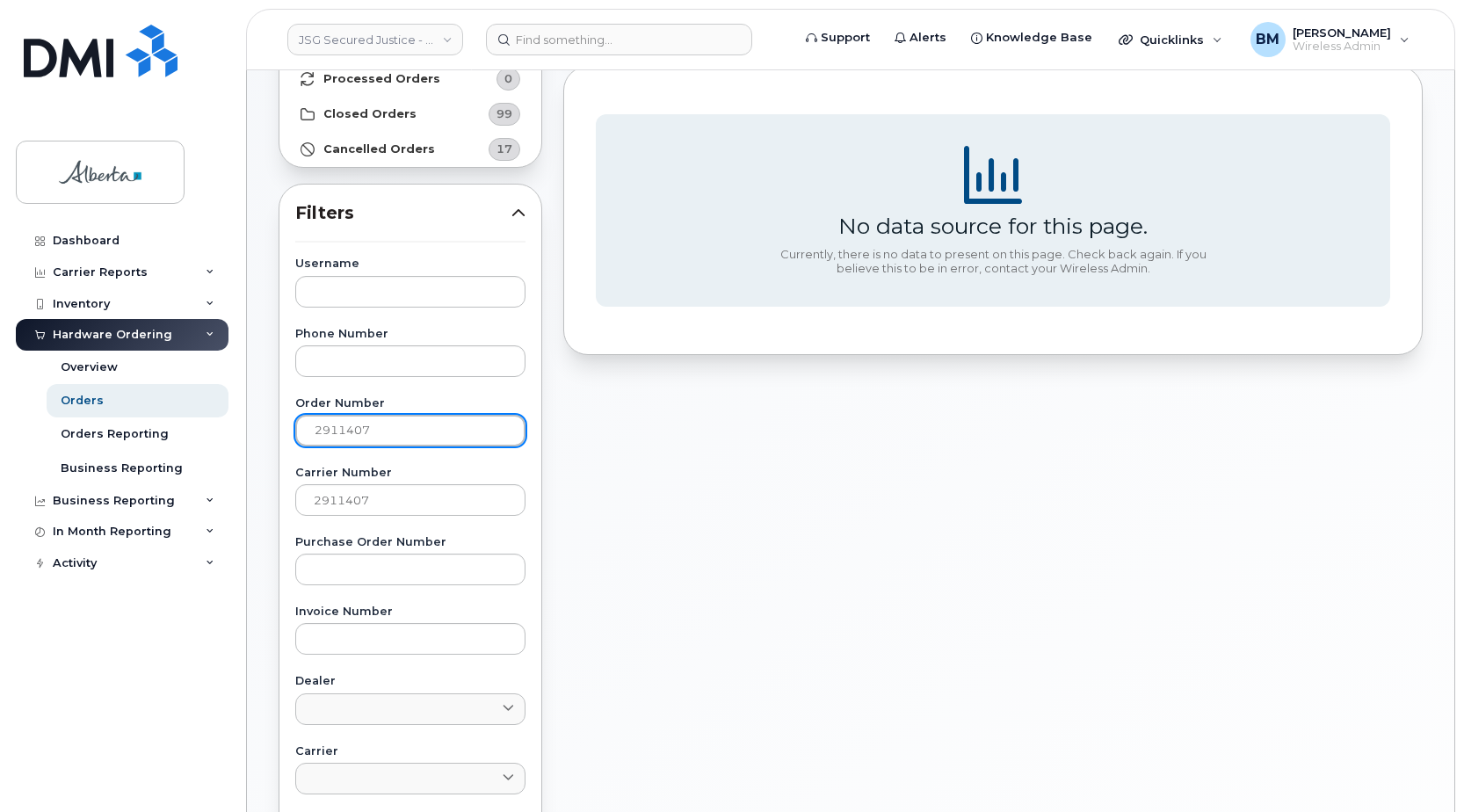
drag, startPoint x: 388, startPoint y: 436, endPoint x: 226, endPoint y: 395, distance: 167.1
click at [247, 387] on div "JSG Secured Justice - GOA Support Alerts Knowledge Base Quicklinks Suspend / Ca…" at bounding box center [850, 565] width 1207 height 1341
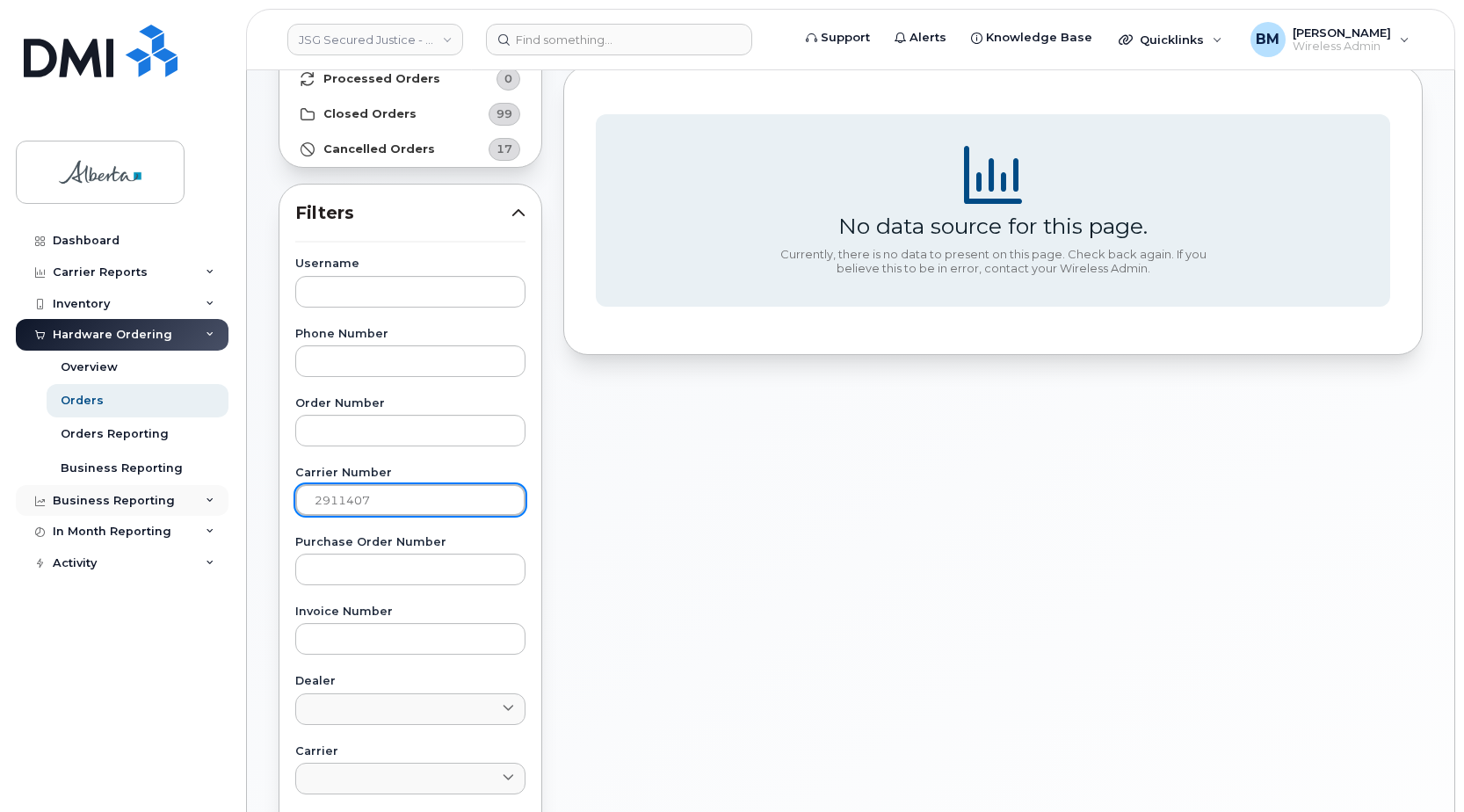
drag, startPoint x: 402, startPoint y: 505, endPoint x: 220, endPoint y: 492, distance: 182.5
click at [247, 493] on div "JSG Secured Justice - GOA Support Alerts Knowledge Base Quicklinks Suspend / Ca…" at bounding box center [850, 565] width 1207 height 1341
paste input "20149"
type input "2920149"
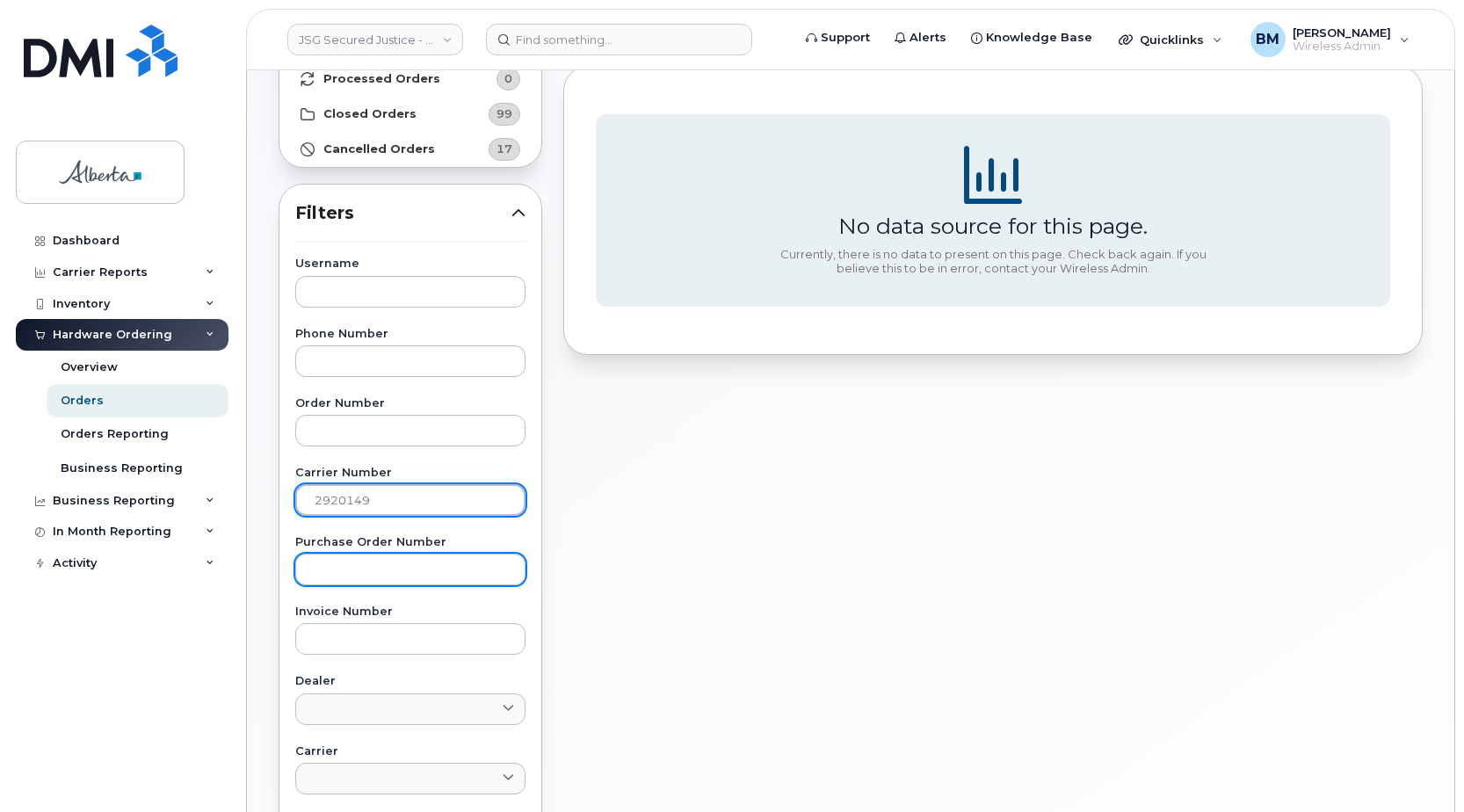
scroll to position [88, 0]
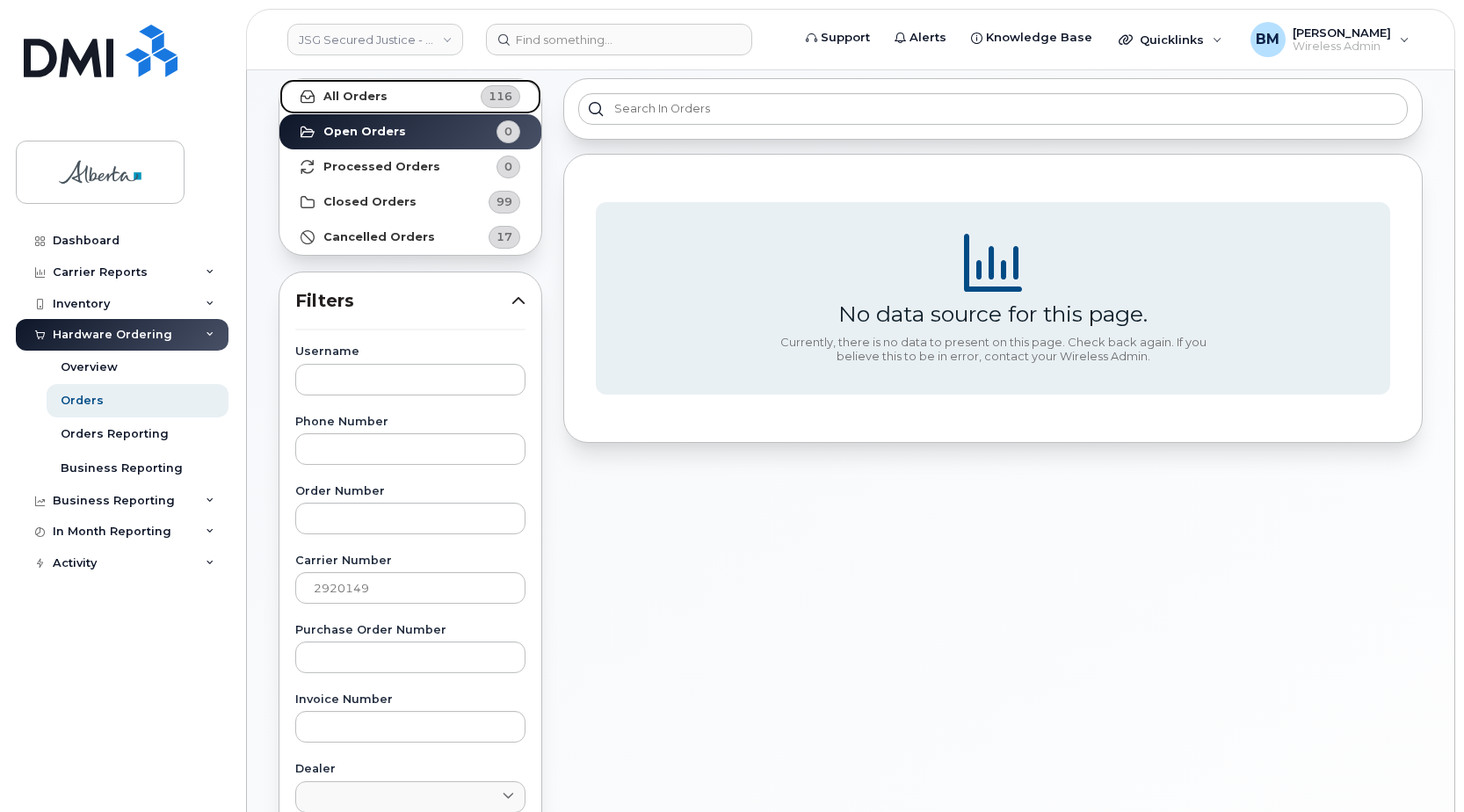
click at [401, 89] on link "All Orders 116" at bounding box center [410, 96] width 262 height 35
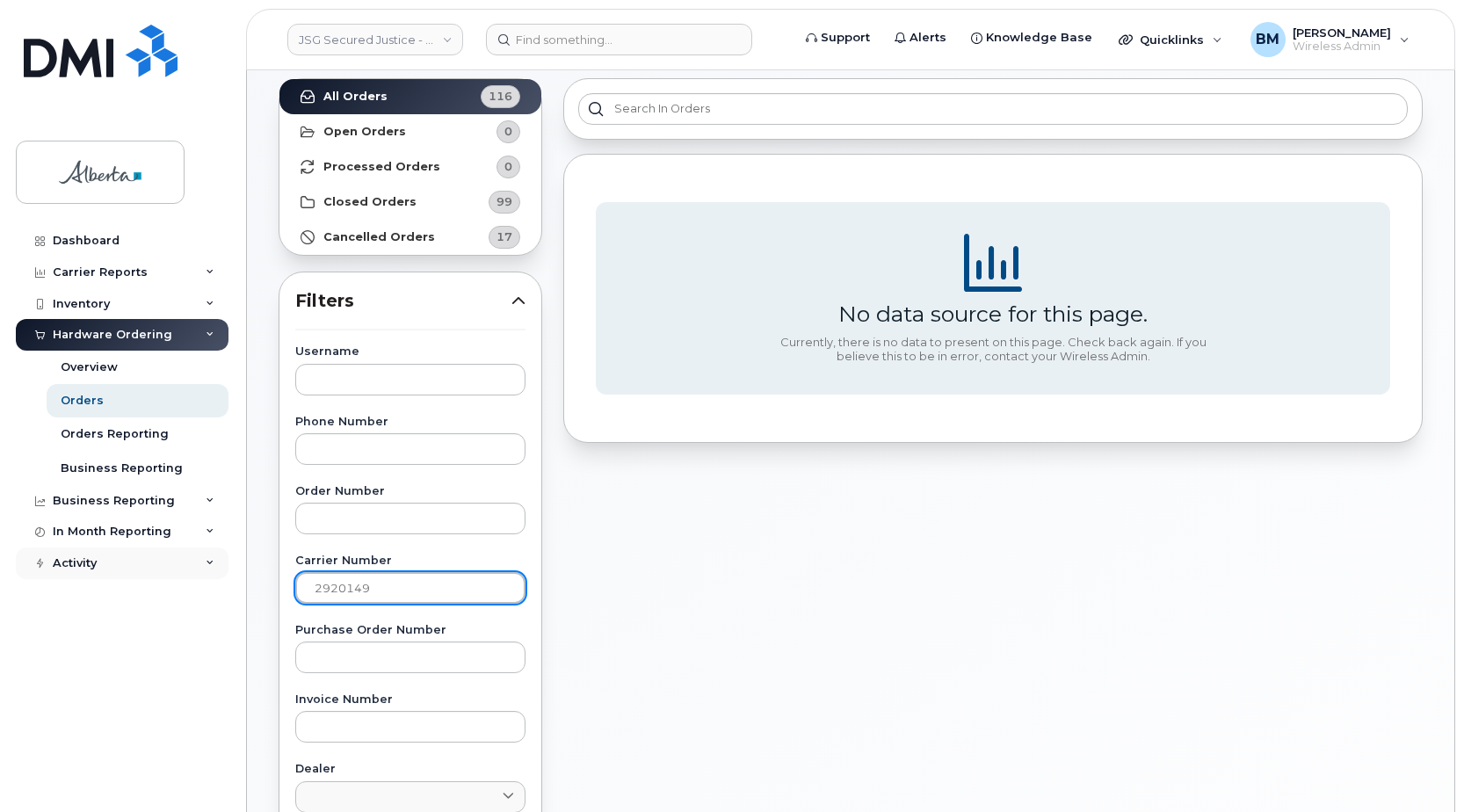
drag, startPoint x: 404, startPoint y: 590, endPoint x: 215, endPoint y: 577, distance: 189.4
click at [247, 577] on div "JSG Secured Justice - GOA Support Alerts Knowledge Base Quicklinks Suspend / Ca…" at bounding box center [850, 653] width 1207 height 1341
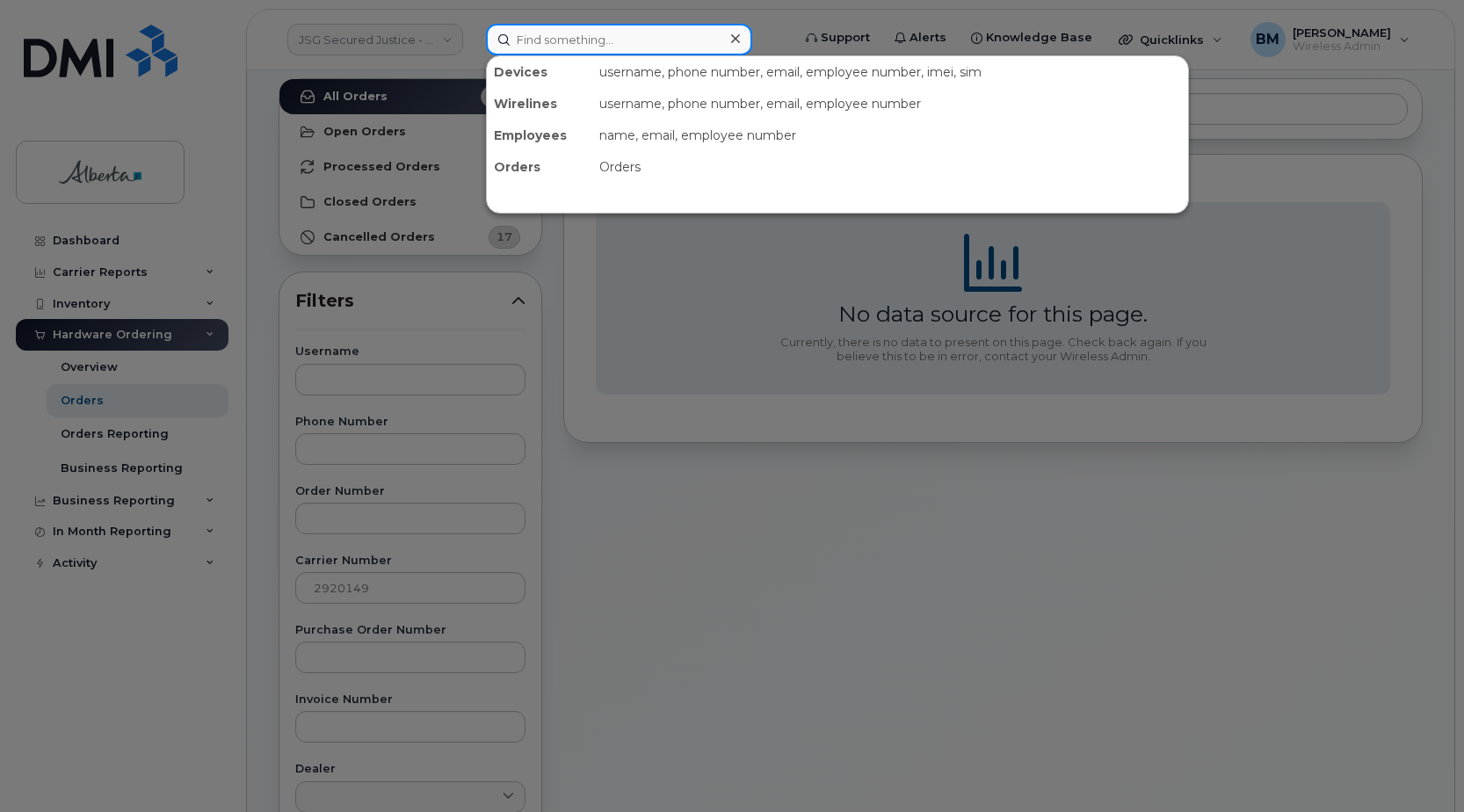
click at [533, 36] on input at bounding box center [618, 40] width 266 height 32
paste input "2920149"
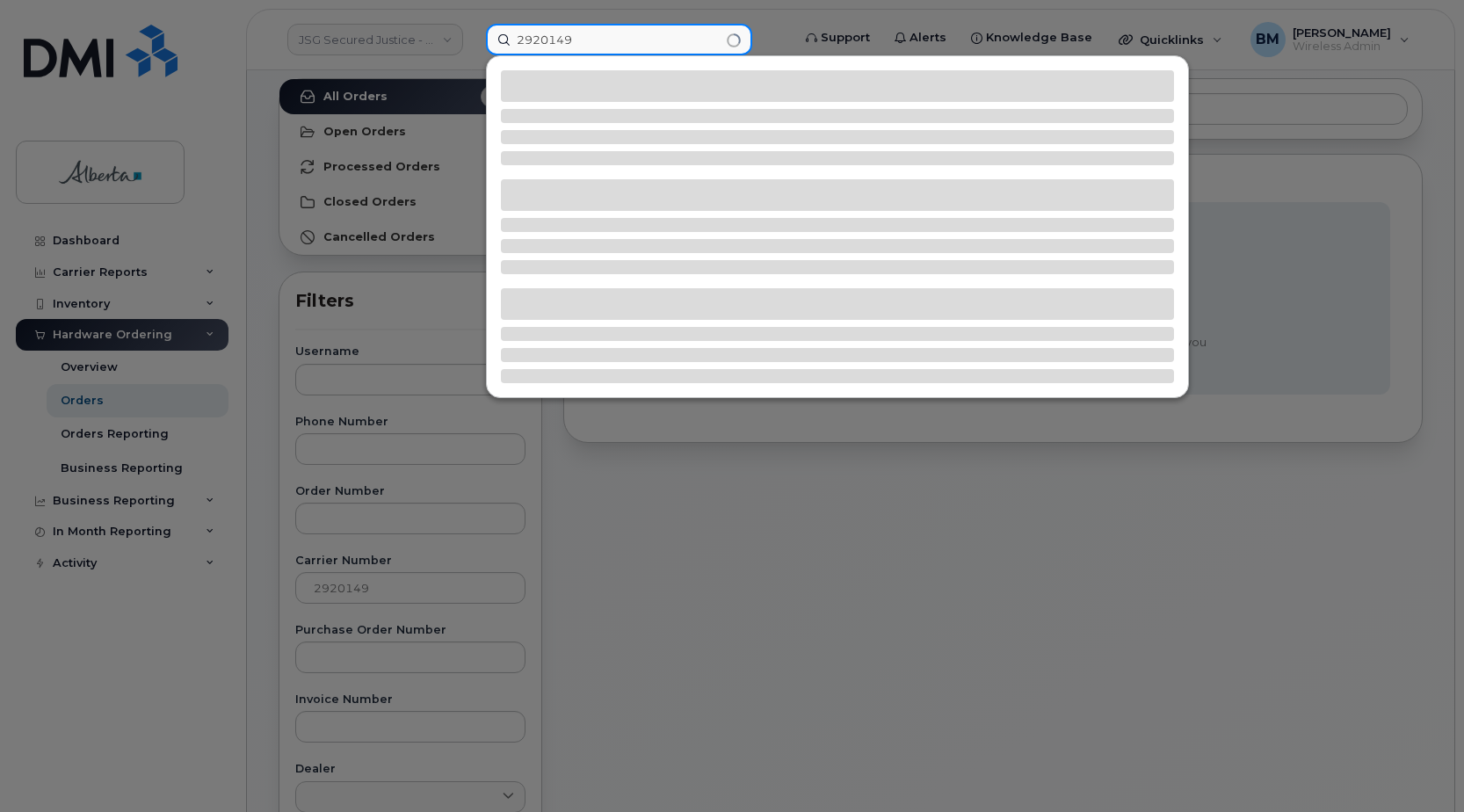
type input "2920149"
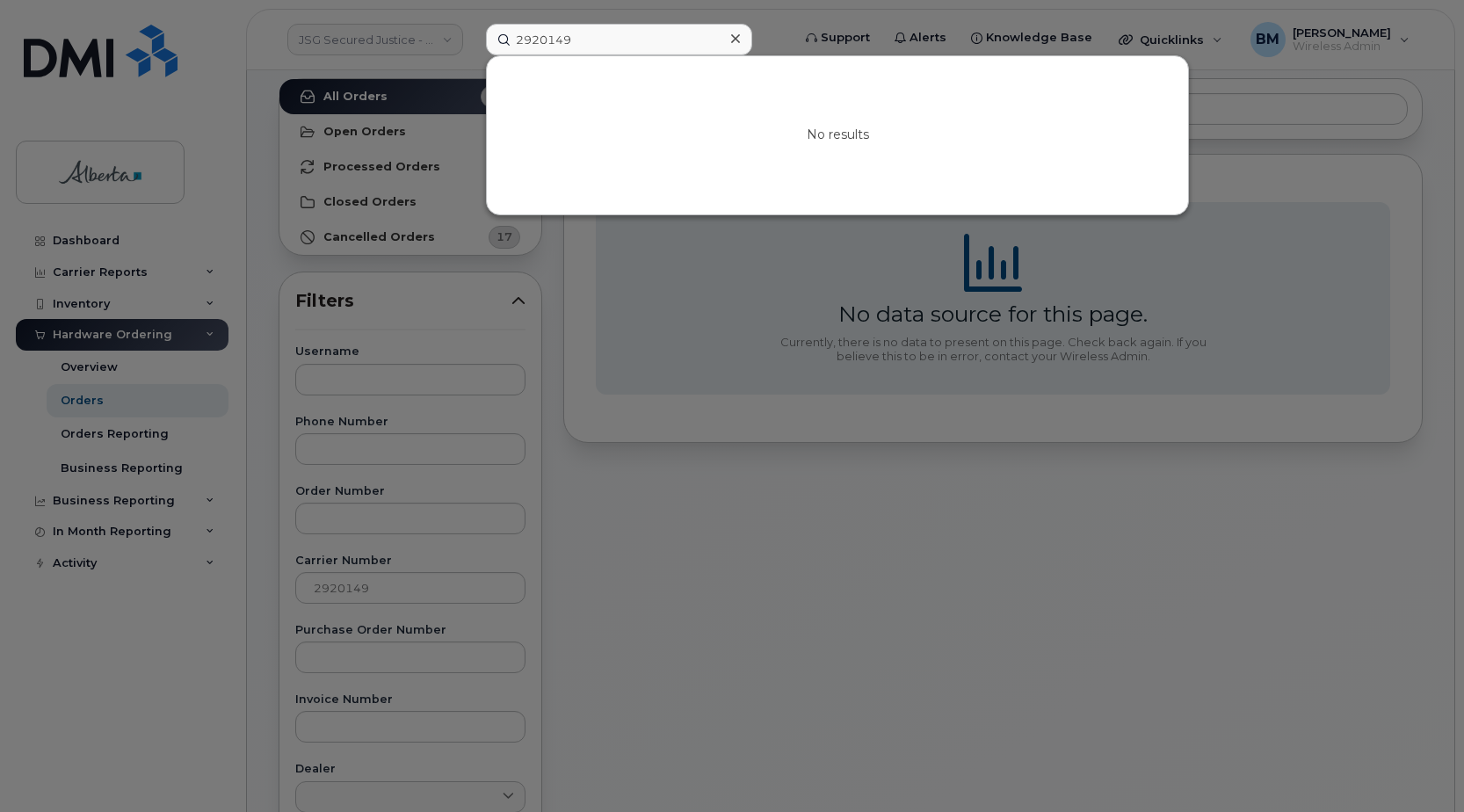
click at [740, 35] on div at bounding box center [735, 39] width 26 height 26
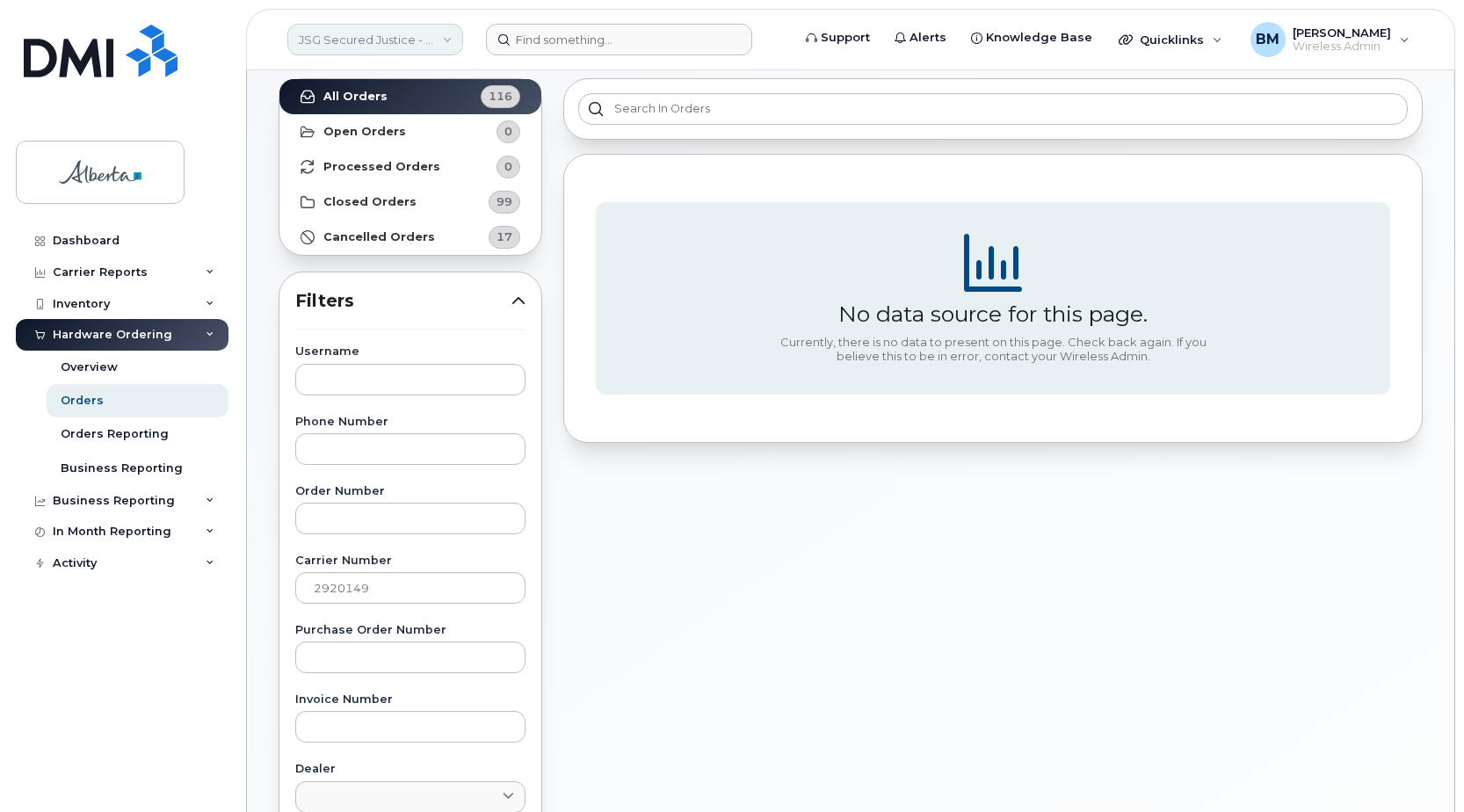
click at [448, 35] on link "JSG Secured Justice - GOA" at bounding box center [375, 40] width 176 height 32
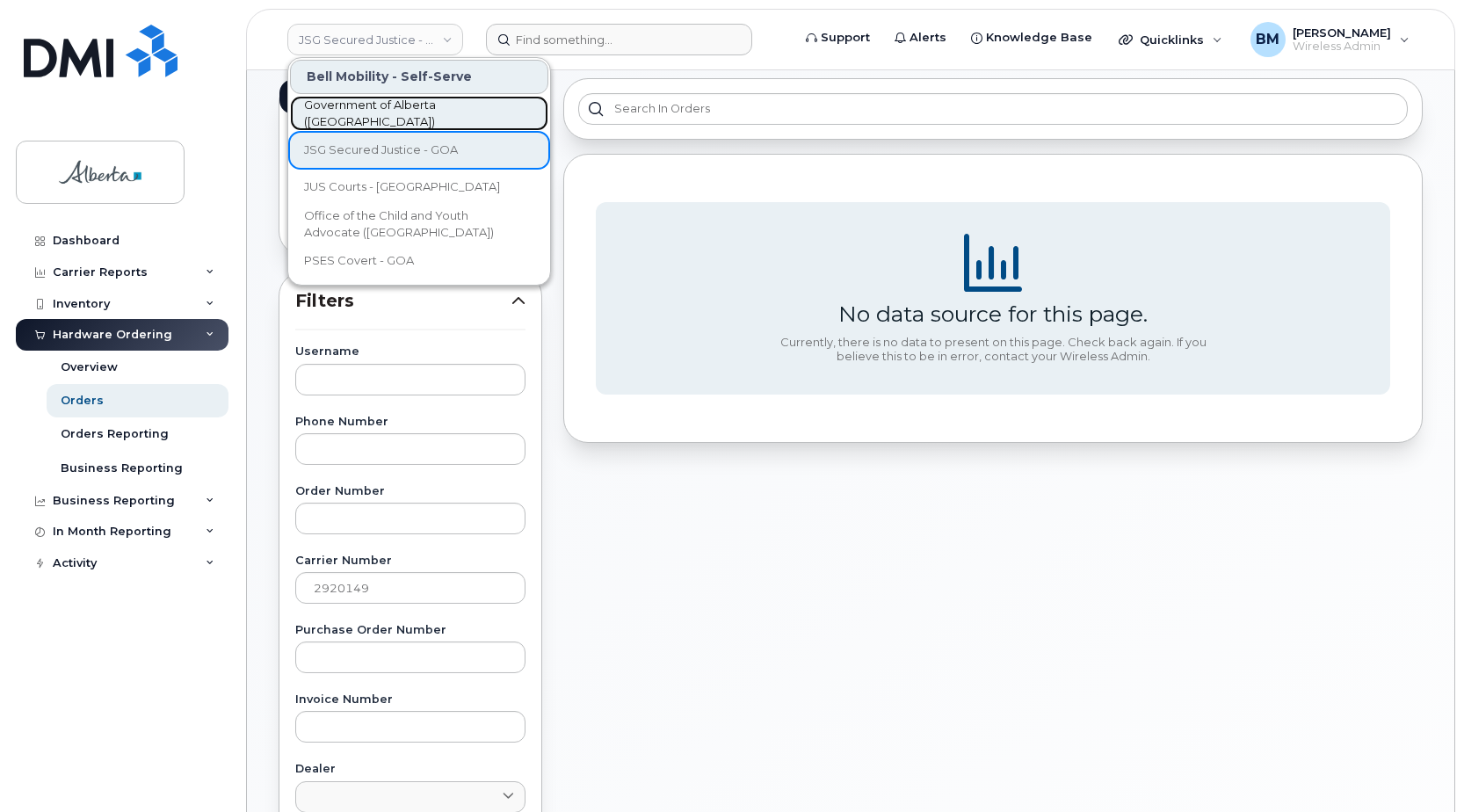
click at [416, 118] on span "Government of Alberta ([GEOGRAPHIC_DATA])" at bounding box center [405, 113] width 203 height 34
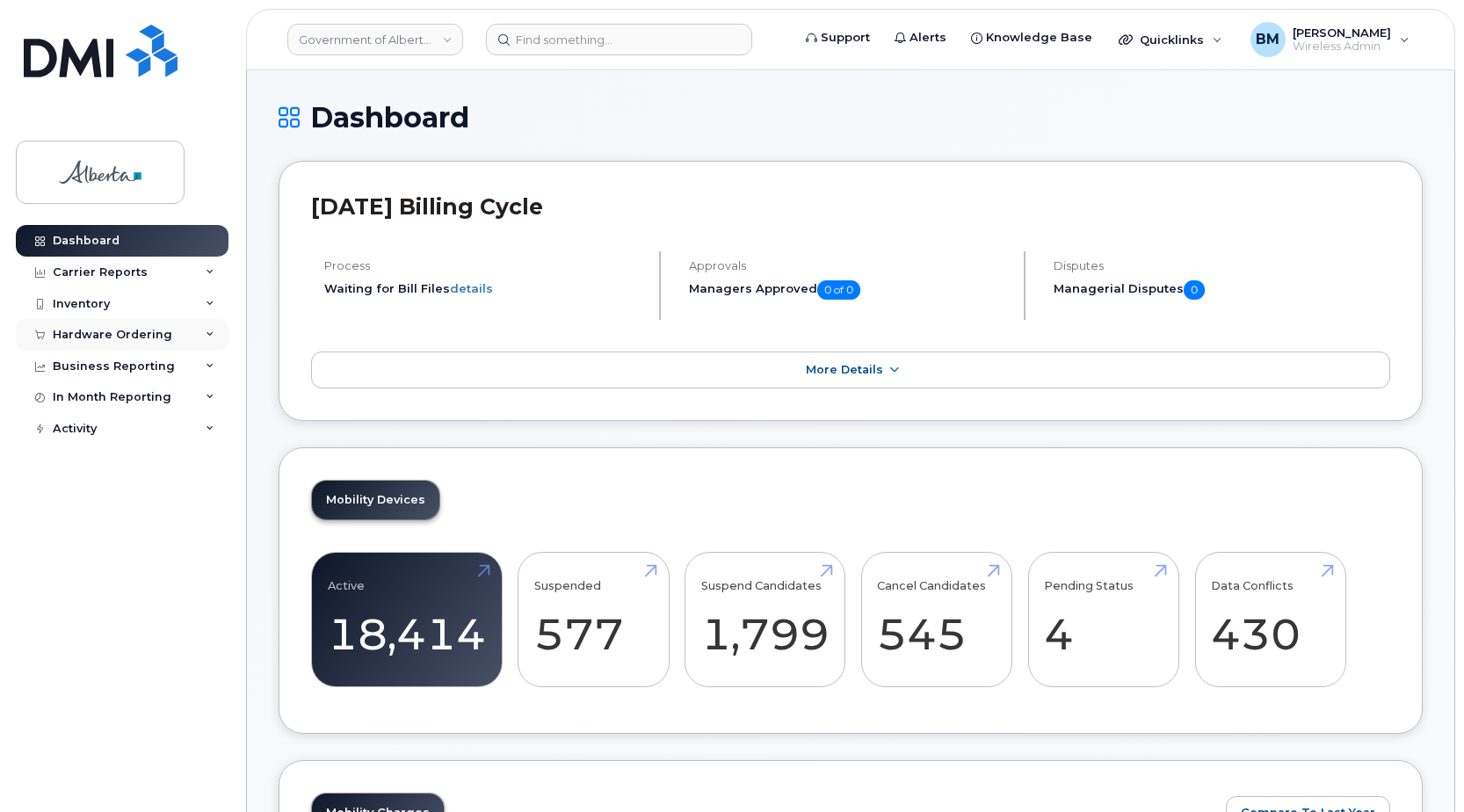
click at [99, 337] on div "Hardware Ordering" at bounding box center [112, 335] width 119 height 14
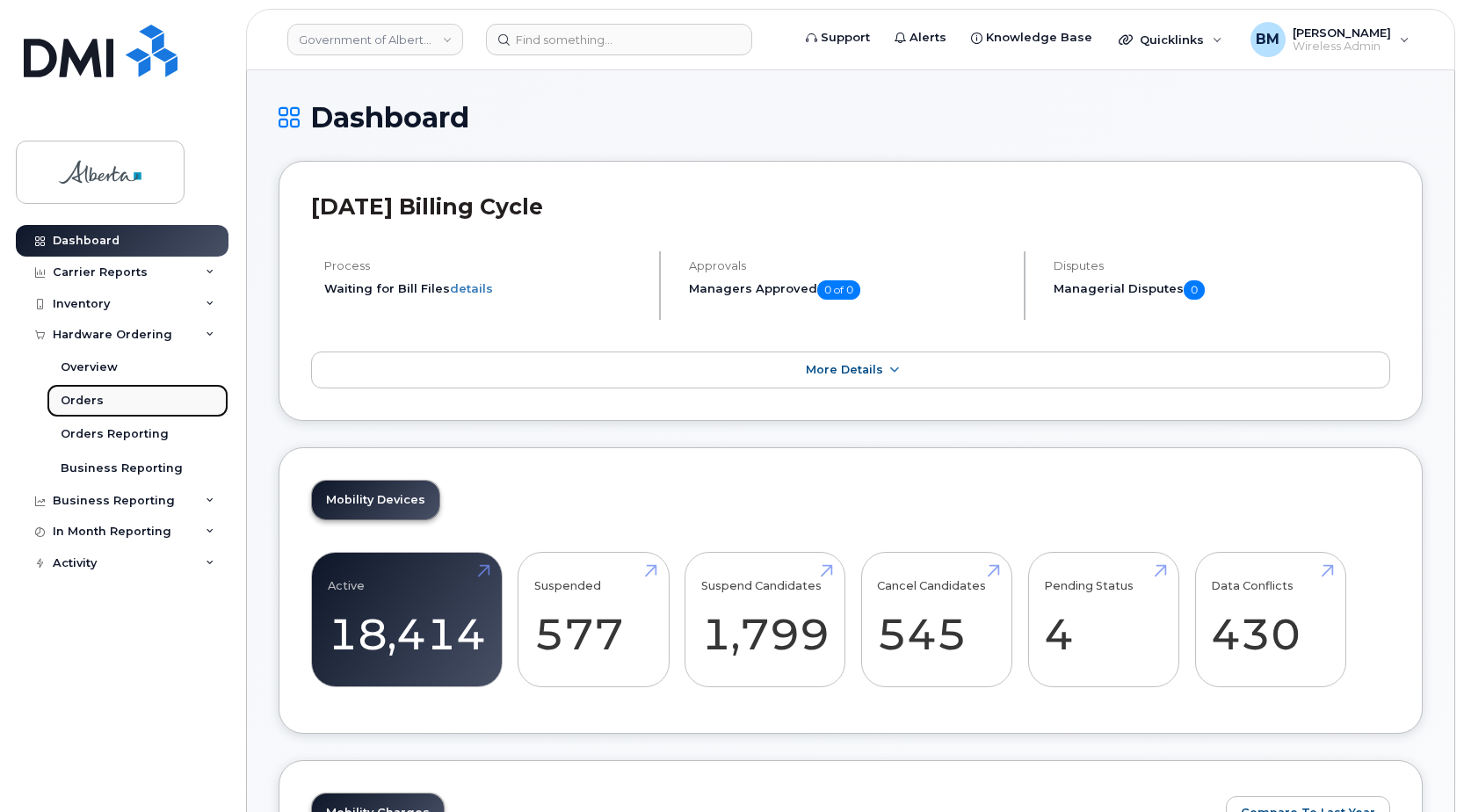
click at [81, 402] on div "Orders" at bounding box center [82, 401] width 43 height 16
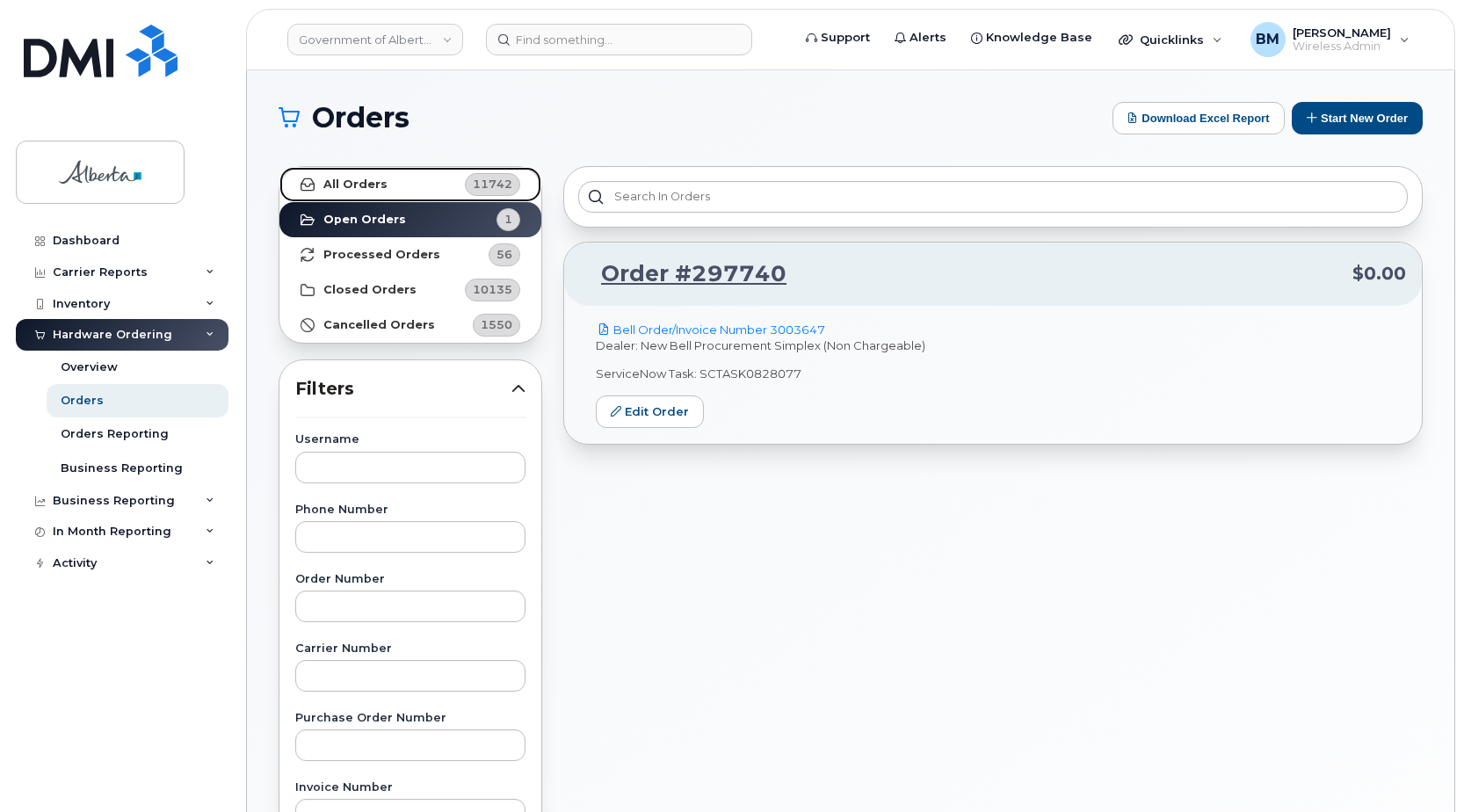
click at [418, 175] on link "All Orders 11742" at bounding box center [410, 185] width 262 height 35
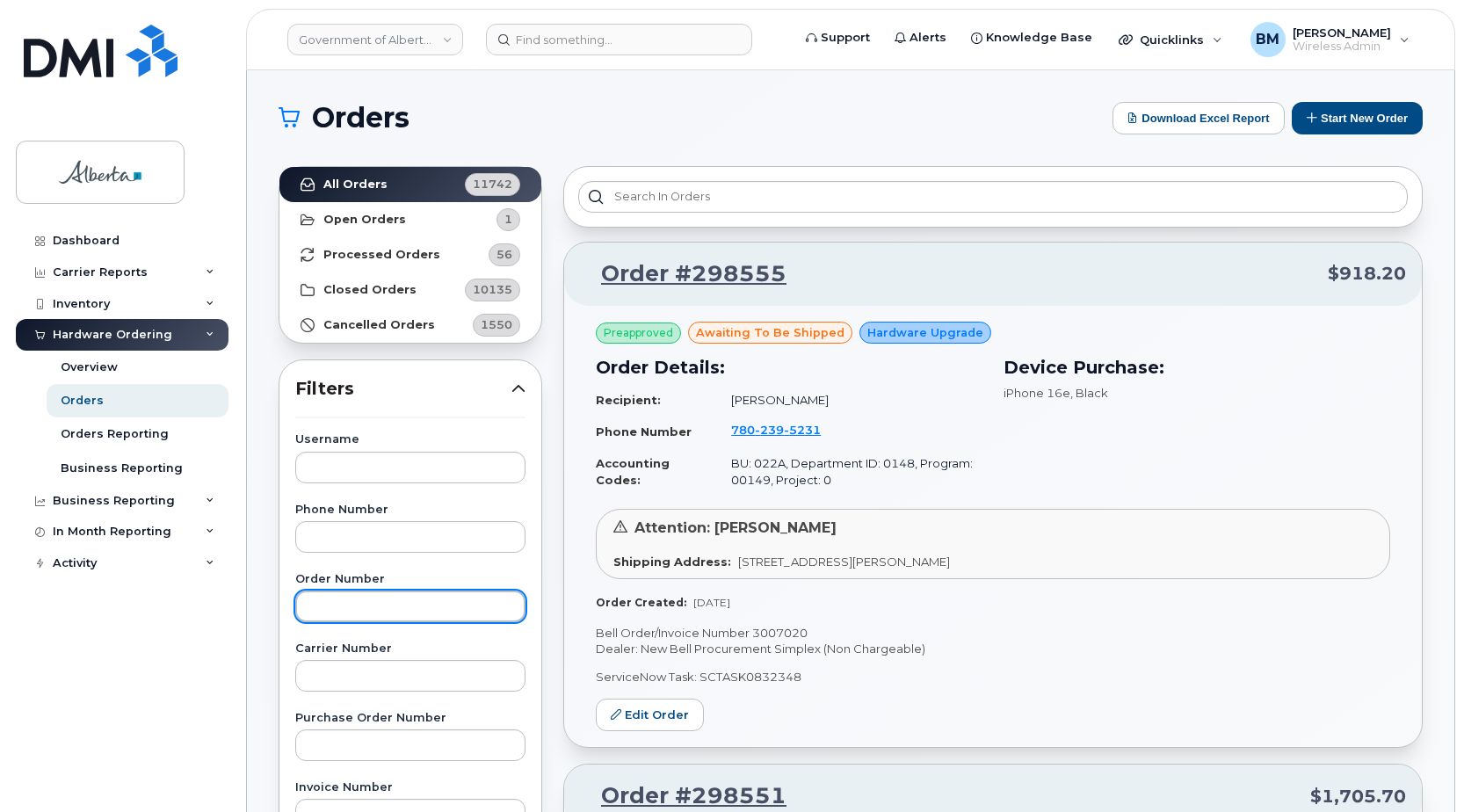
click at [356, 606] on input "text" at bounding box center [410, 607] width 230 height 32
paste input "2920149"
type input "2920149"
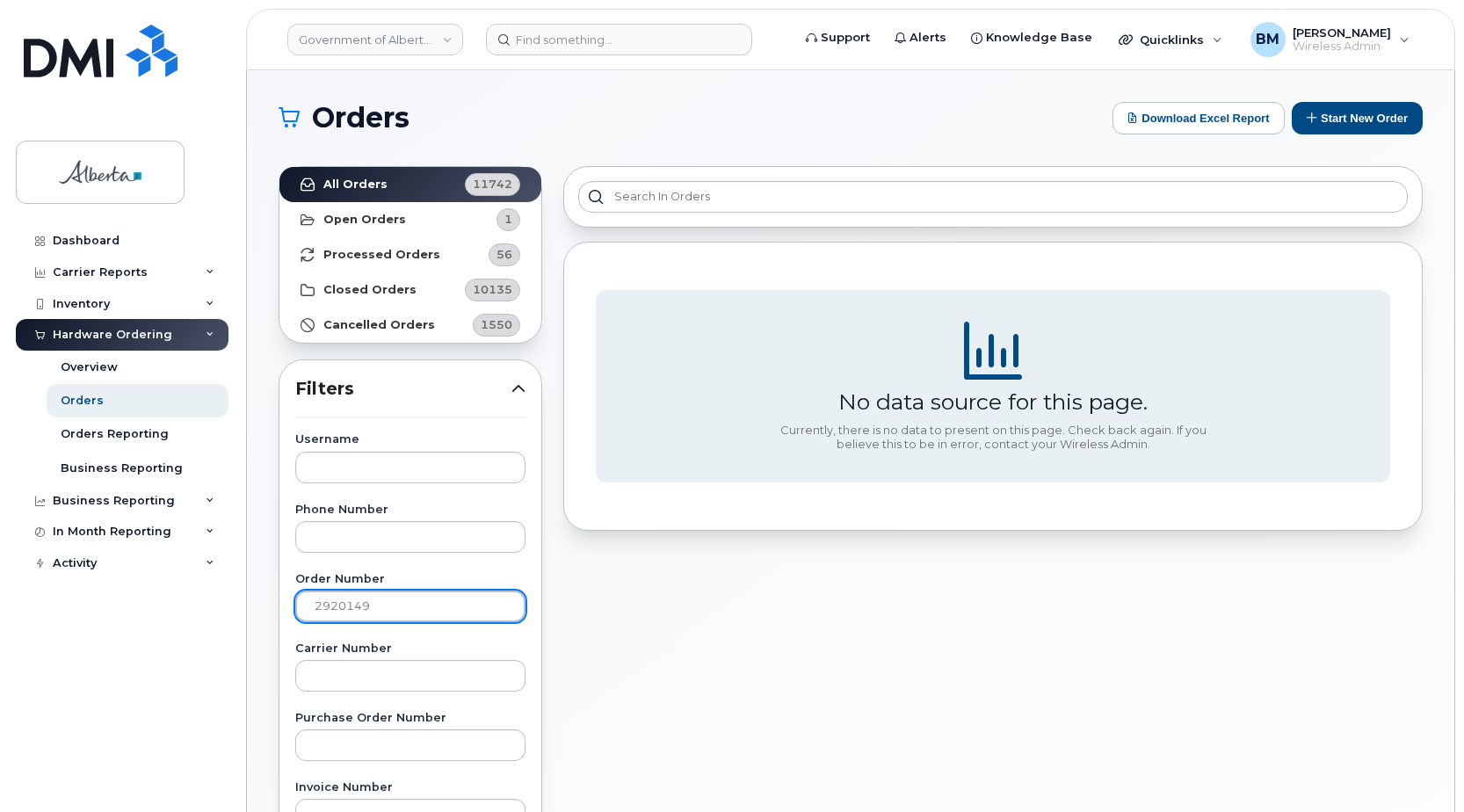
drag, startPoint x: 374, startPoint y: 611, endPoint x: 282, endPoint y: 596, distance: 93.2
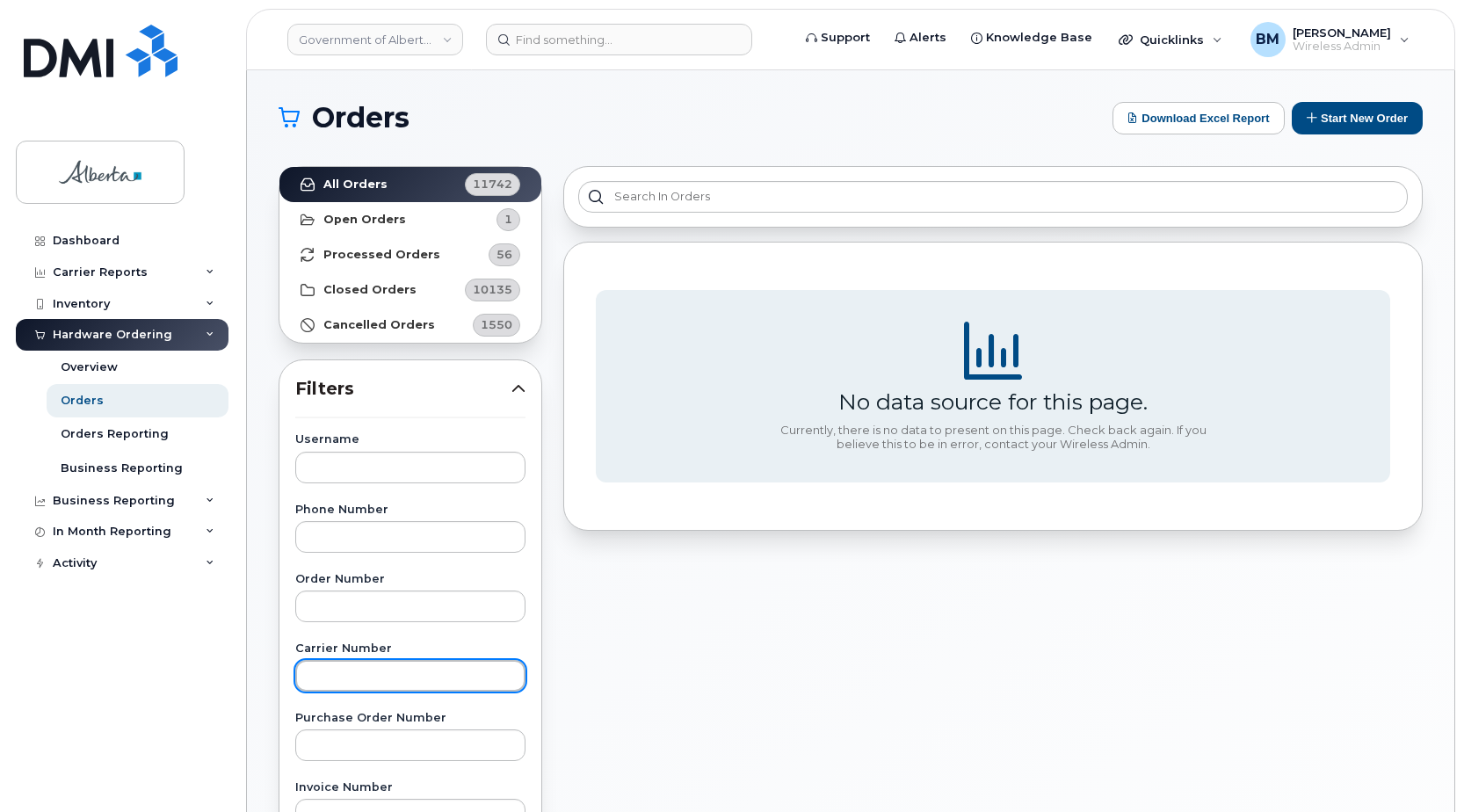
click at [327, 667] on input "text" at bounding box center [410, 676] width 230 height 32
paste input "2920149"
type input "2920149"
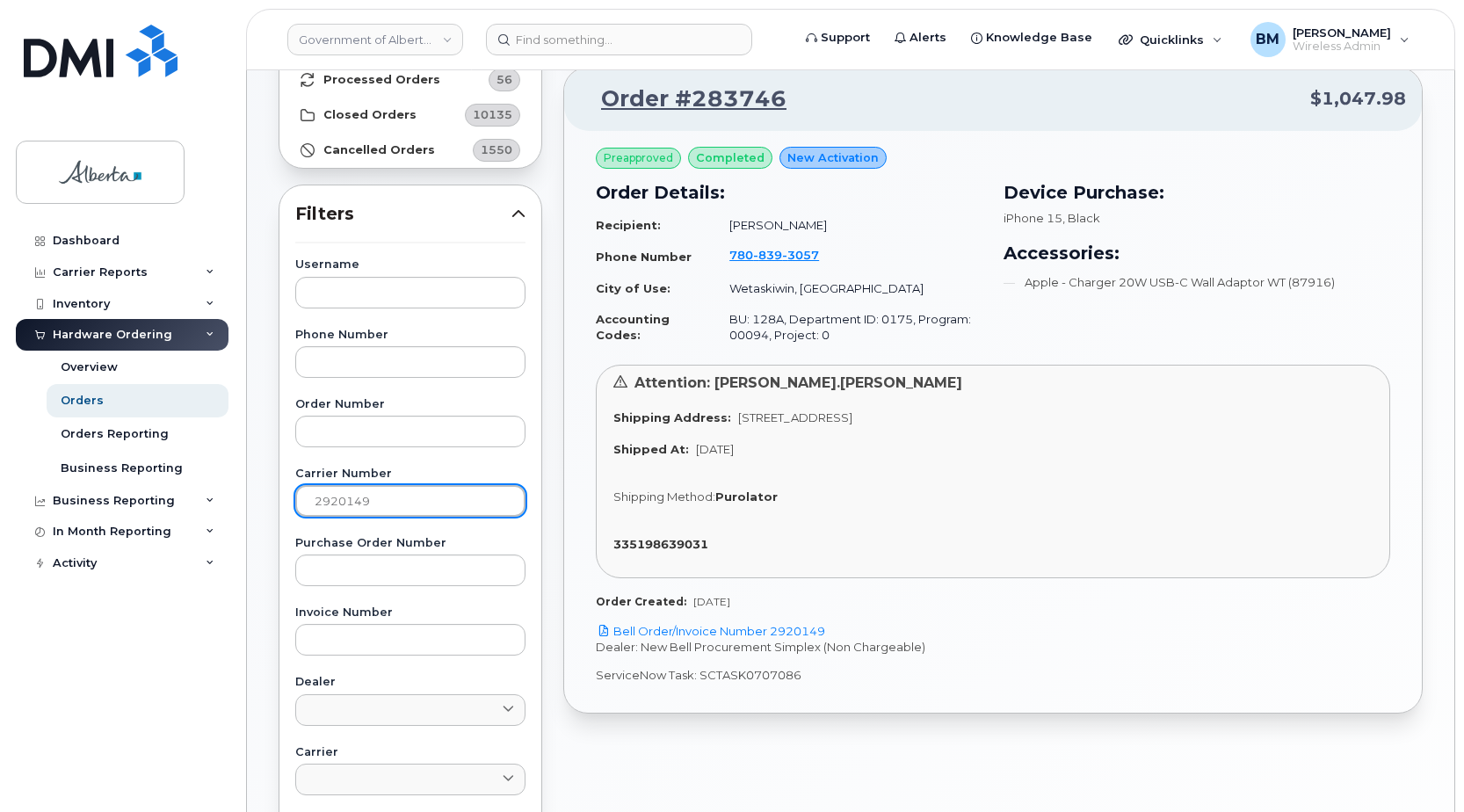
scroll to position [176, 0]
click at [798, 624] on link "Bell Order/Invoice Number 2920149" at bounding box center [710, 630] width 229 height 14
